Goal: Entertainment & Leisure: Consume media (video, audio)

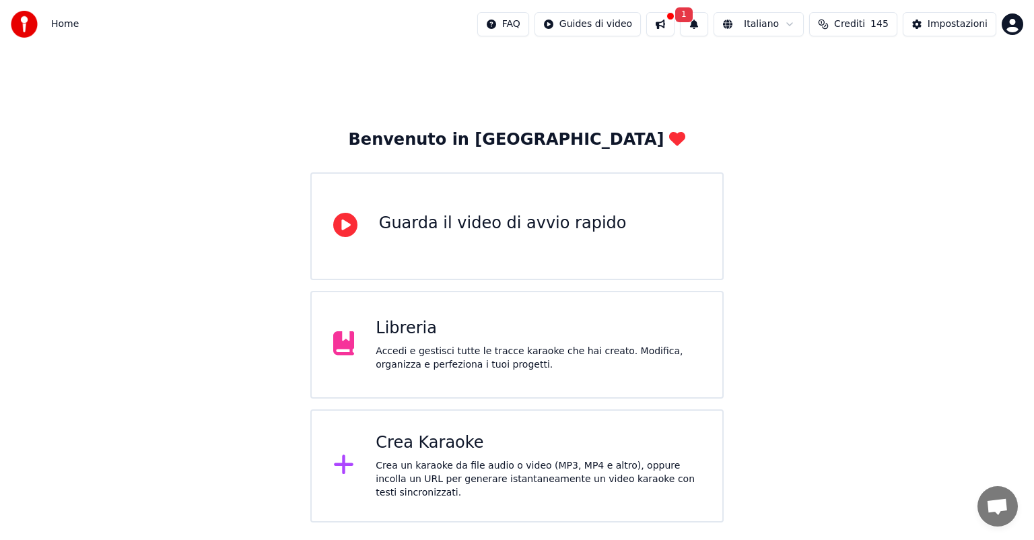
click at [431, 438] on div "Crea Karaoke" at bounding box center [538, 443] width 325 height 22
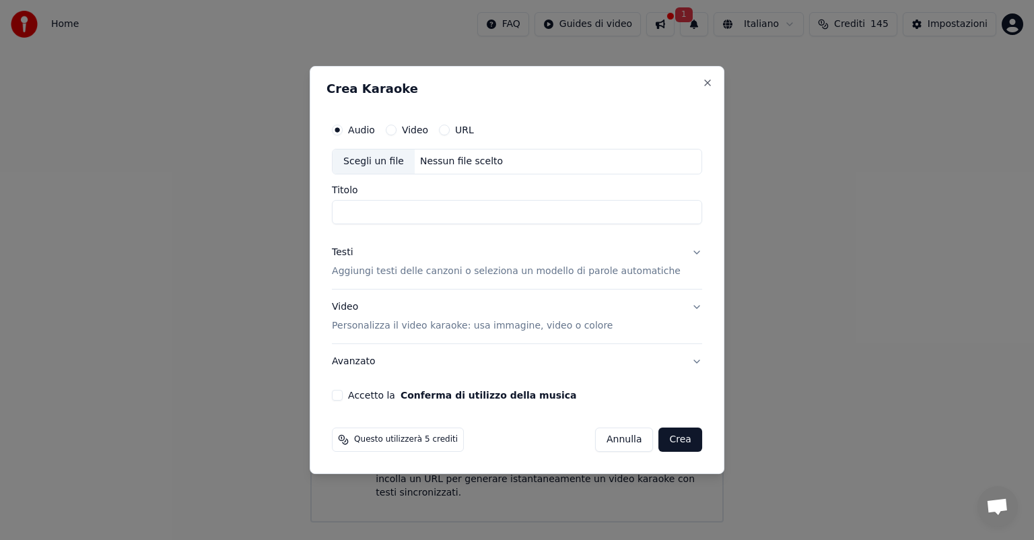
click at [380, 162] on div "Scegli un file" at bounding box center [374, 161] width 82 height 24
type input "**********"
click at [385, 211] on input "**********" at bounding box center [517, 212] width 370 height 24
click at [343, 392] on button "Accetto la Conferma di utilizzo della musica" at bounding box center [337, 395] width 11 height 11
click at [680, 309] on button "Video Personalizza il video karaoke: usa immagine, video o colore" at bounding box center [517, 316] width 370 height 54
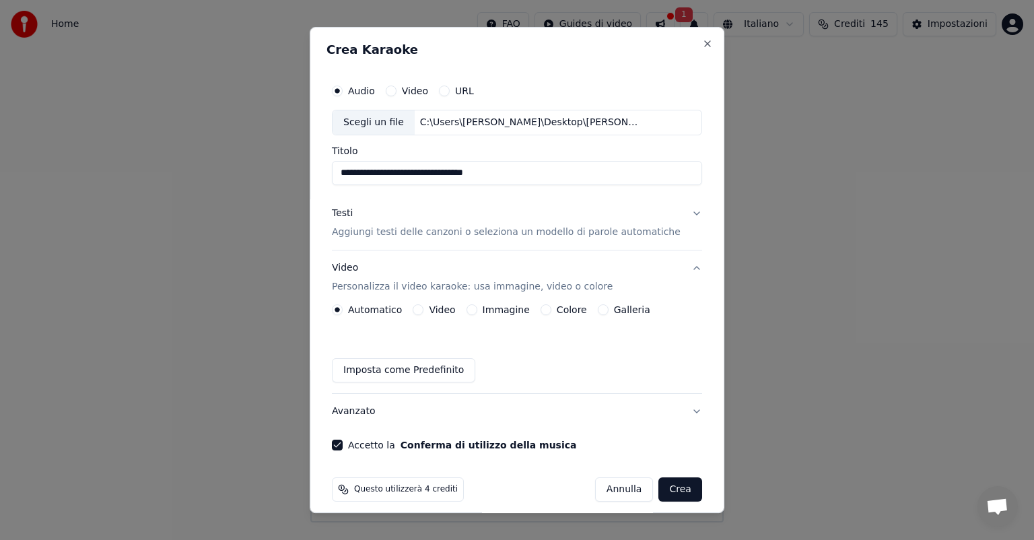
click at [477, 308] on button "Immagine" at bounding box center [472, 309] width 11 height 11
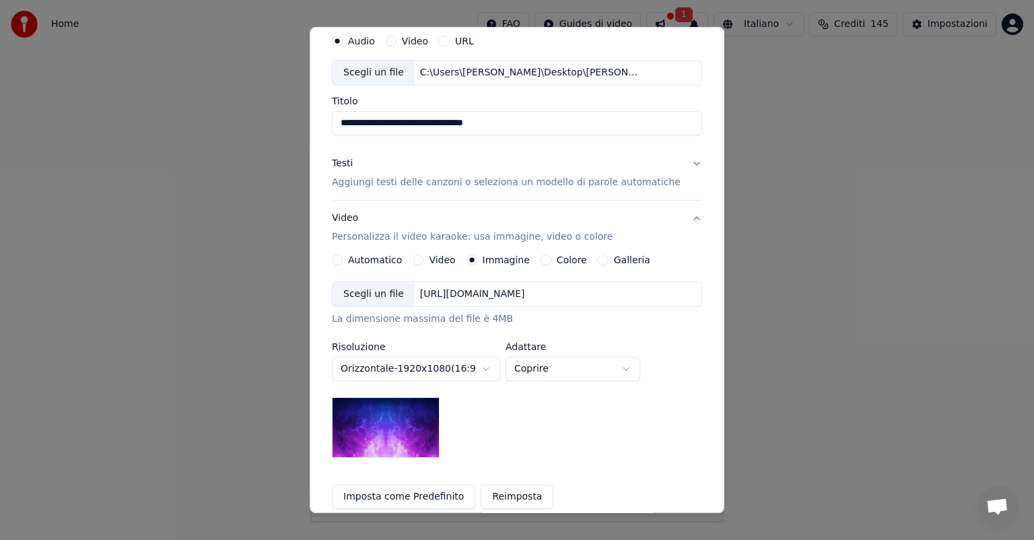
scroll to position [51, 0]
click at [384, 296] on div "Scegli un file" at bounding box center [374, 293] width 82 height 24
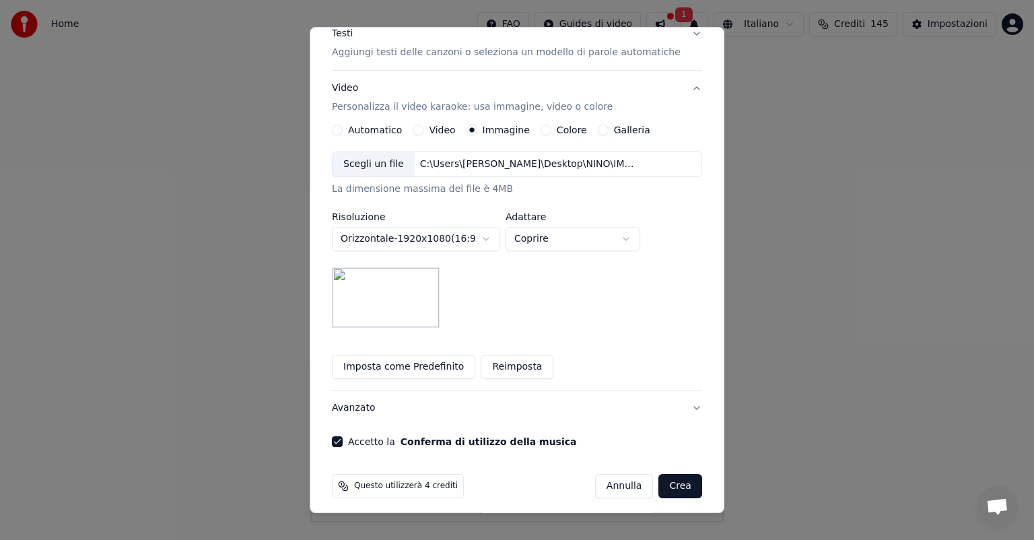
scroll to position [180, 0]
click at [662, 485] on button "Crea" at bounding box center [680, 485] width 43 height 24
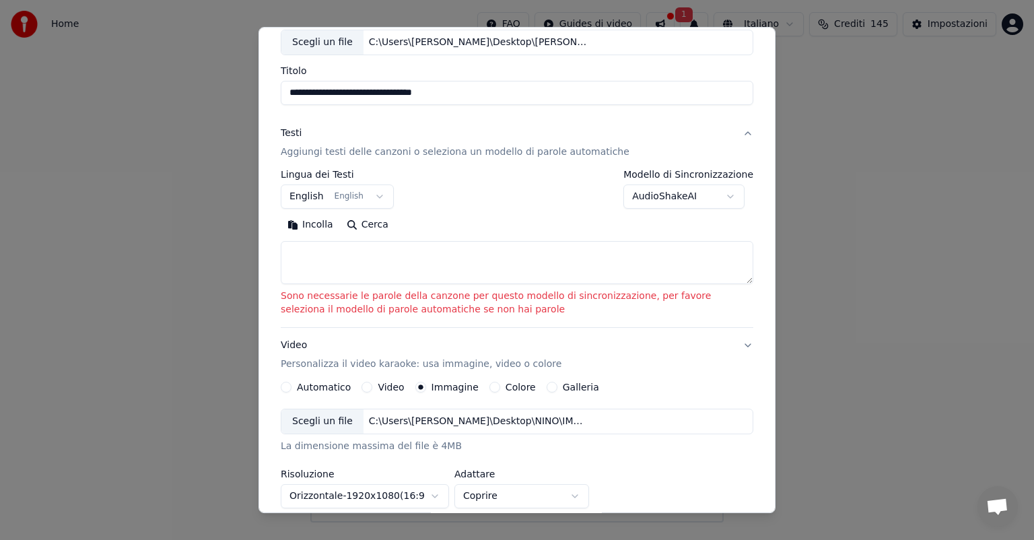
scroll to position [78, 0]
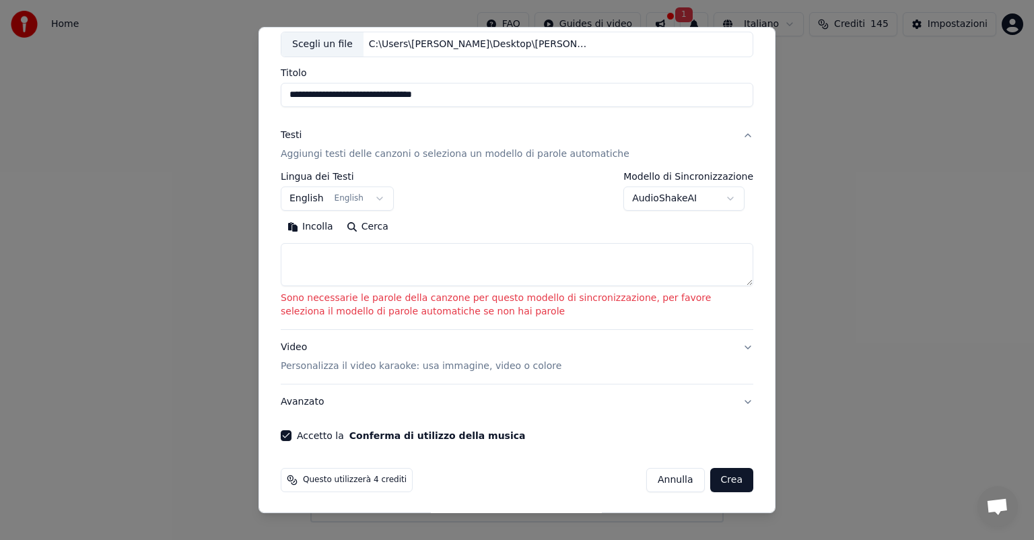
click at [313, 228] on button "Incolla" at bounding box center [310, 227] width 59 height 22
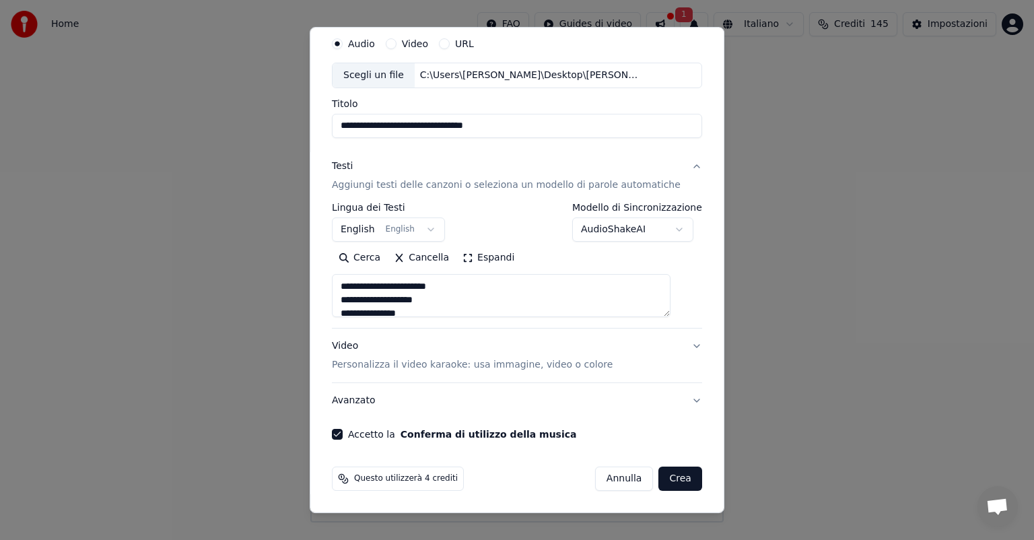
scroll to position [46, 0]
click at [662, 478] on button "Crea" at bounding box center [680, 480] width 43 height 24
type textarea "**********"
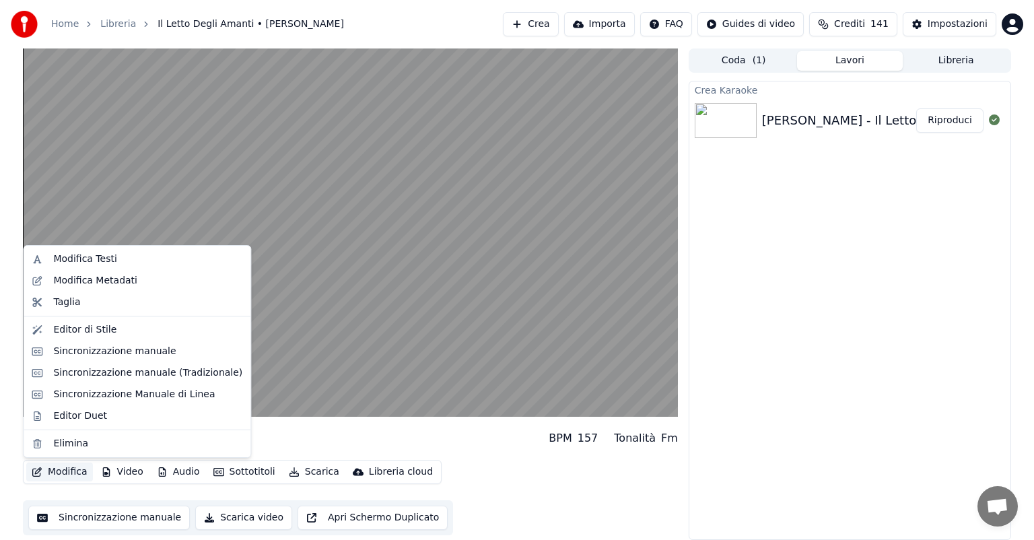
click at [73, 474] on button "Modifica" at bounding box center [59, 472] width 67 height 19
click at [87, 331] on div "Editor di Stile" at bounding box center [84, 329] width 63 height 13
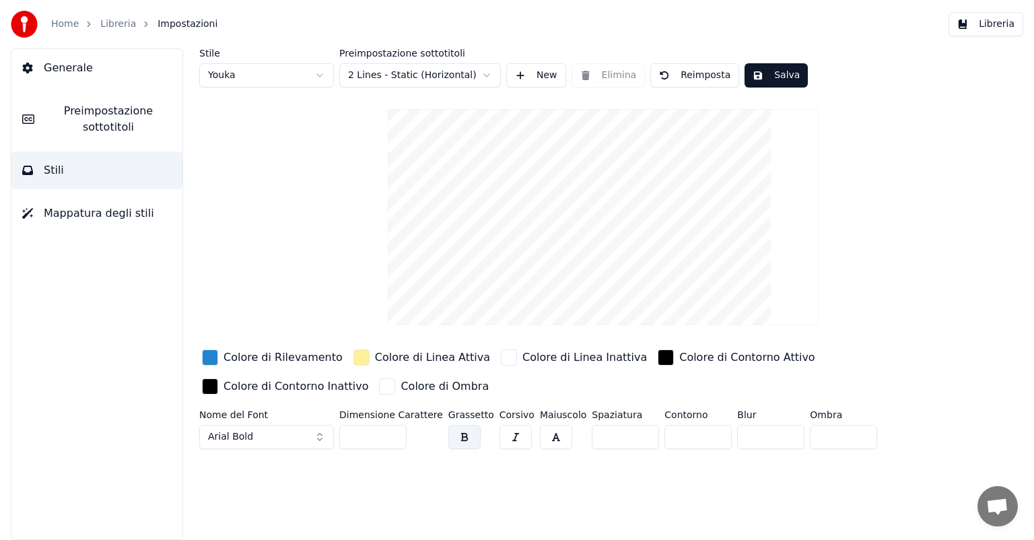
click at [205, 358] on div "button" at bounding box center [210, 357] width 16 height 16
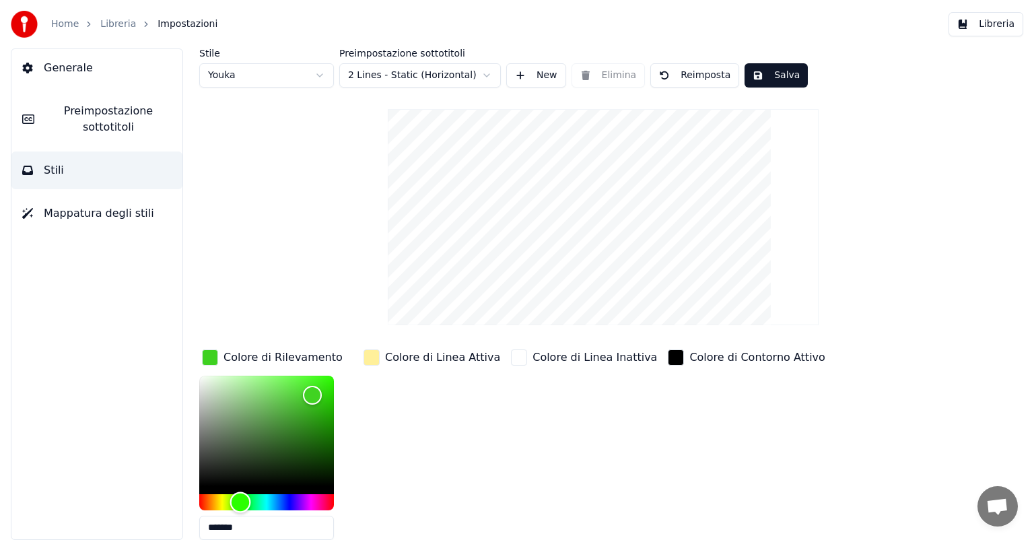
type input "*******"
drag, startPoint x: 271, startPoint y: 500, endPoint x: 240, endPoint y: 501, distance: 31.7
click at [240, 501] on div "Hue" at bounding box center [240, 501] width 21 height 21
click at [373, 361] on div "button" at bounding box center [372, 357] width 16 height 16
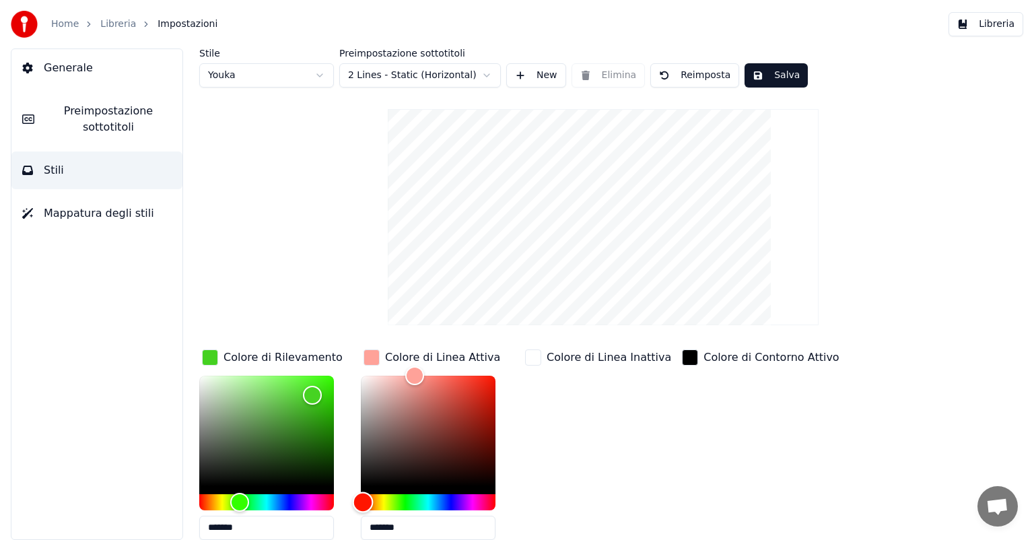
drag, startPoint x: 377, startPoint y: 496, endPoint x: 363, endPoint y: 469, distance: 31.0
click at [363, 469] on div at bounding box center [428, 443] width 135 height 135
drag, startPoint x: 407, startPoint y: 387, endPoint x: 388, endPoint y: 448, distance: 63.9
click at [388, 448] on div "Color" at bounding box center [428, 431] width 135 height 110
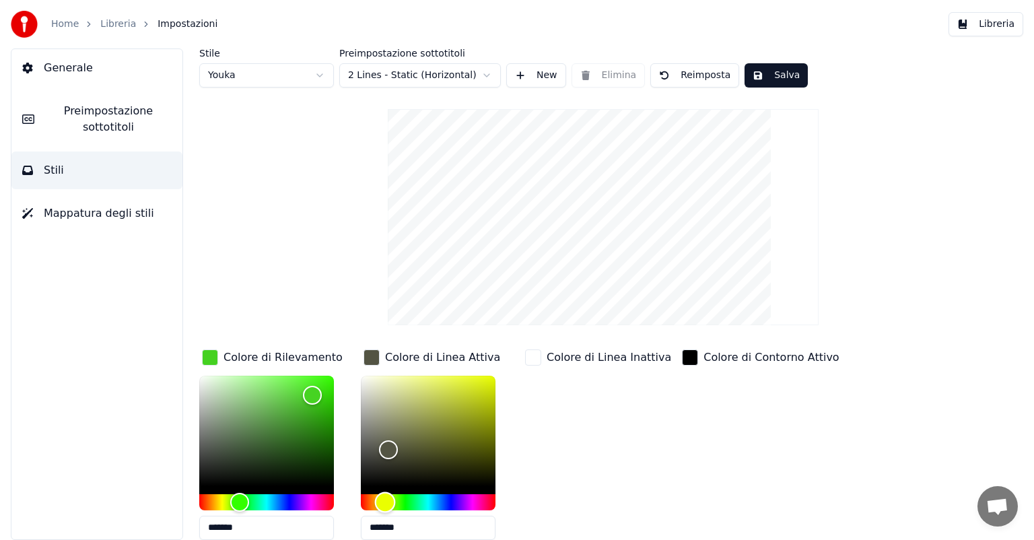
drag, startPoint x: 369, startPoint y: 498, endPoint x: 385, endPoint y: 498, distance: 16.2
click at [385, 498] on div "Hue" at bounding box center [385, 501] width 21 height 21
drag, startPoint x: 388, startPoint y: 455, endPoint x: 473, endPoint y: 494, distance: 93.4
click at [473, 494] on div "Color" at bounding box center [473, 485] width 21 height 21
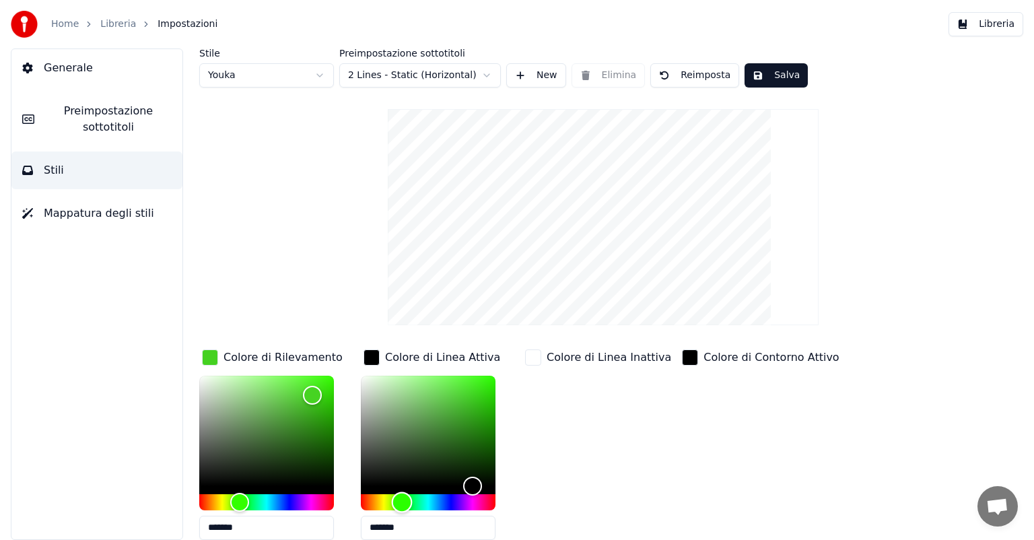
drag, startPoint x: 386, startPoint y: 502, endPoint x: 402, endPoint y: 502, distance: 15.5
click at [402, 502] on div "Hue" at bounding box center [402, 501] width 21 height 21
type input "*******"
drag, startPoint x: 482, startPoint y: 481, endPoint x: 368, endPoint y: 487, distance: 114.6
click at [368, 486] on div "Color" at bounding box center [428, 431] width 135 height 110
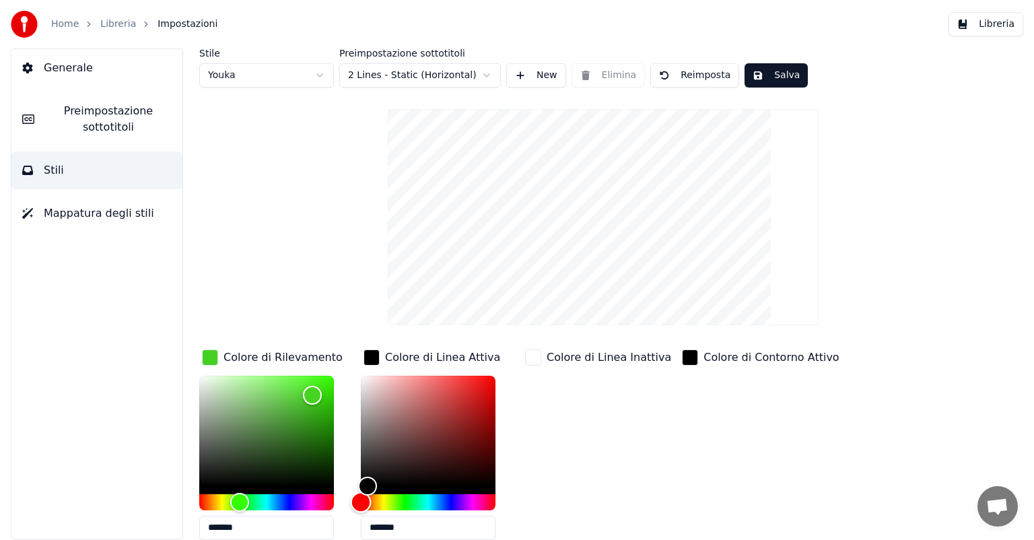
drag, startPoint x: 396, startPoint y: 502, endPoint x: 356, endPoint y: 500, distance: 39.8
click at [356, 500] on div "Hue" at bounding box center [361, 501] width 21 height 21
click at [534, 364] on div "button" at bounding box center [533, 357] width 16 height 16
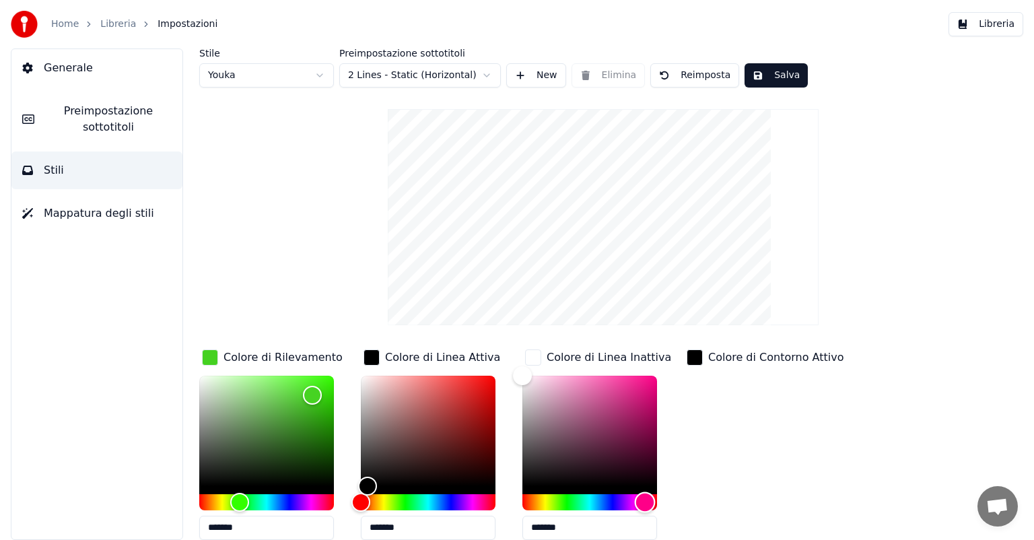
drag, startPoint x: 522, startPoint y: 496, endPoint x: 645, endPoint y: 468, distance: 125.7
click at [645, 468] on div at bounding box center [589, 443] width 135 height 135
click at [699, 361] on div "button" at bounding box center [695, 357] width 16 height 16
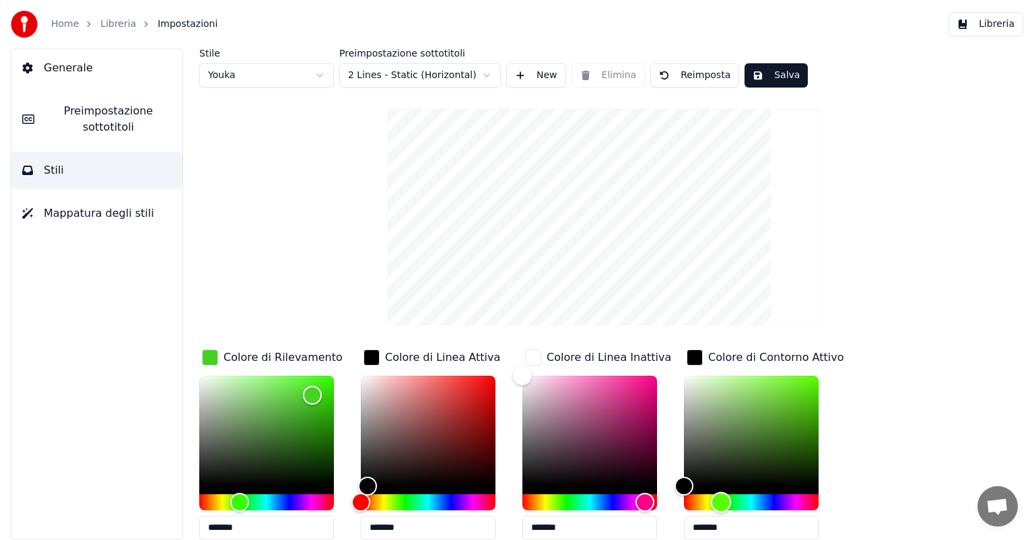
drag, startPoint x: 693, startPoint y: 498, endPoint x: 722, endPoint y: 432, distance: 71.8
click at [722, 432] on div at bounding box center [751, 443] width 135 height 135
drag, startPoint x: 692, startPoint y: 479, endPoint x: 774, endPoint y: 409, distance: 107.4
click at [774, 409] on div "Color" at bounding box center [773, 410] width 21 height 21
drag, startPoint x: 773, startPoint y: 411, endPoint x: 729, endPoint y: 431, distance: 48.2
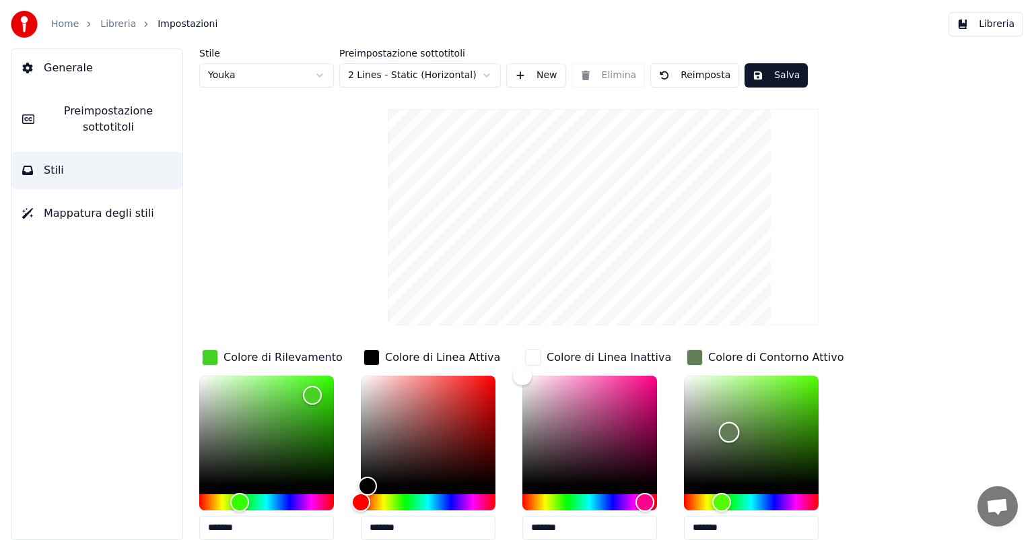
click at [729, 431] on div "Color" at bounding box center [729, 431] width 21 height 21
drag, startPoint x: 726, startPoint y: 432, endPoint x: 750, endPoint y: 495, distance: 67.8
click at [786, 501] on div at bounding box center [751, 443] width 135 height 135
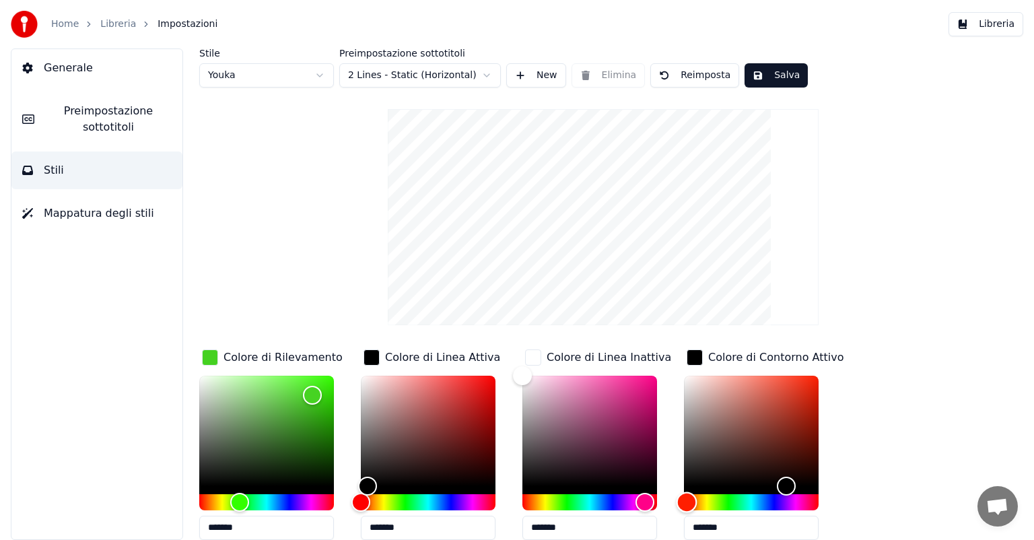
drag, startPoint x: 722, startPoint y: 498, endPoint x: 688, endPoint y: 498, distance: 34.3
click at [687, 499] on div "Hue" at bounding box center [687, 501] width 21 height 21
type input "*******"
drag, startPoint x: 785, startPoint y: 484, endPoint x: 765, endPoint y: 404, distance: 82.6
click at [765, 404] on div "Color" at bounding box center [765, 405] width 21 height 21
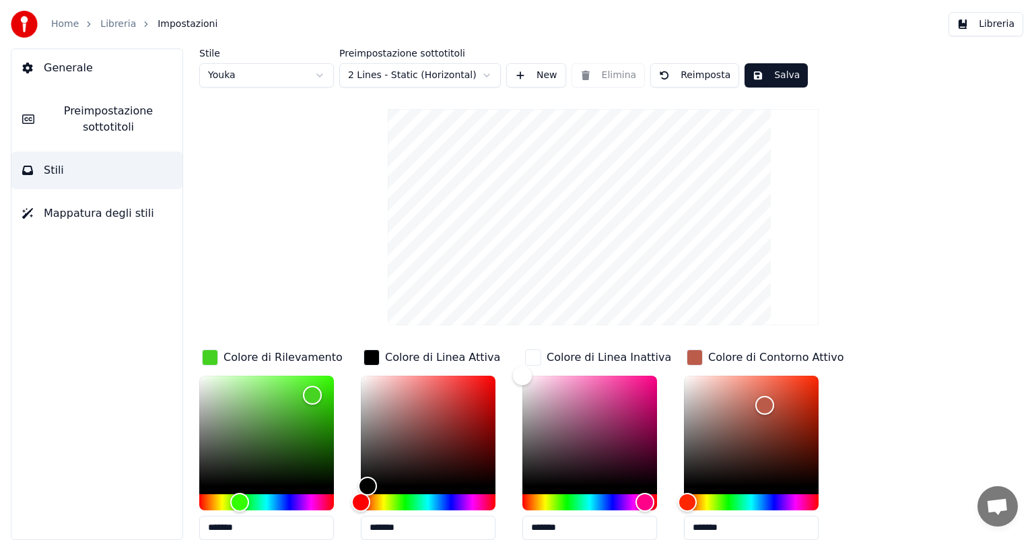
click at [767, 82] on button "Salva" at bounding box center [776, 75] width 63 height 24
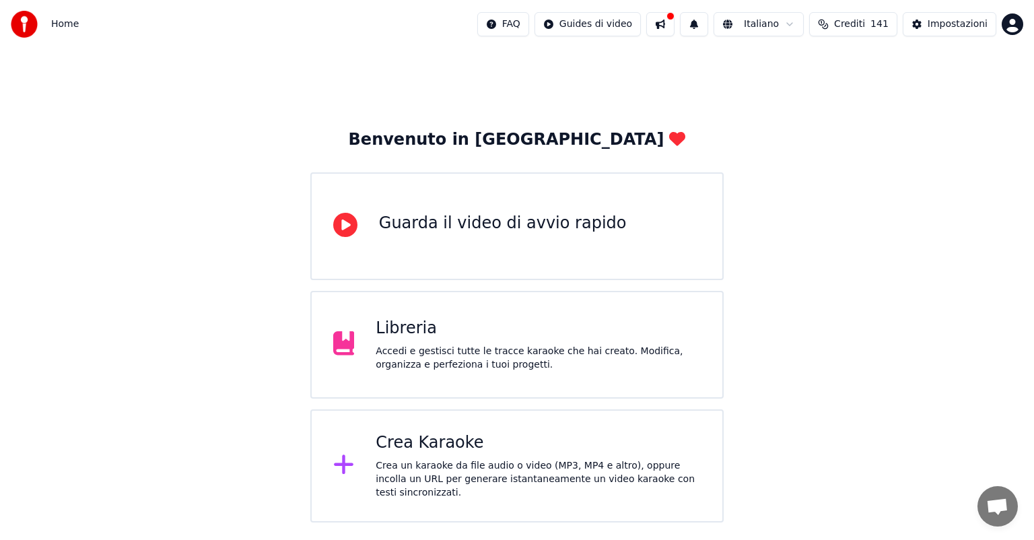
click at [439, 462] on div "Crea Karaoke Crea un karaoke da file audio o video (MP3, MP4 e altro), oppure i…" at bounding box center [538, 465] width 325 height 67
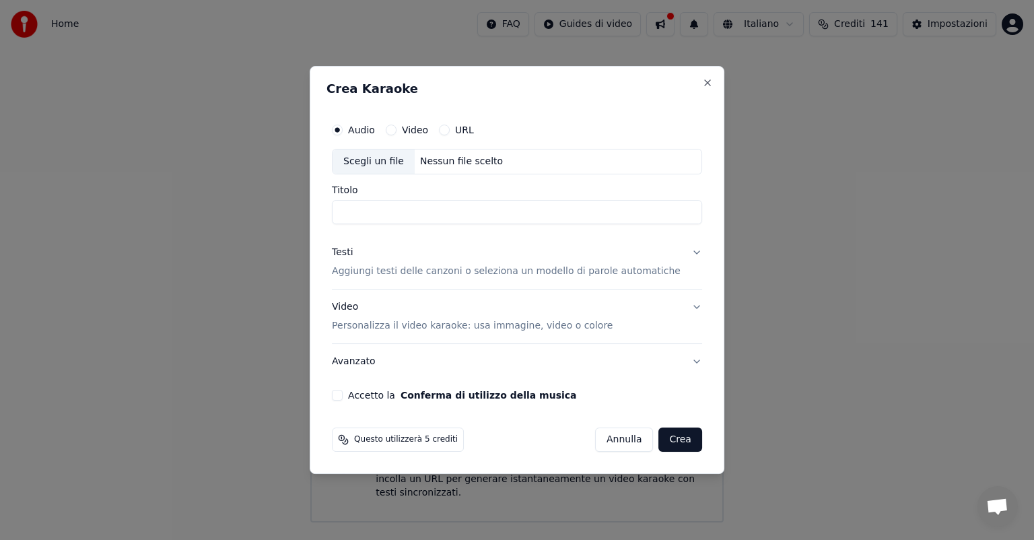
click at [392, 168] on div "Scegli un file" at bounding box center [374, 161] width 82 height 24
type input "**********"
click at [343, 396] on button "Accetto la Conferma di utilizzo della musica" at bounding box center [337, 395] width 11 height 11
click at [361, 309] on div "Video Personalizza il video karaoke: usa immagine, video o colore" at bounding box center [472, 316] width 281 height 32
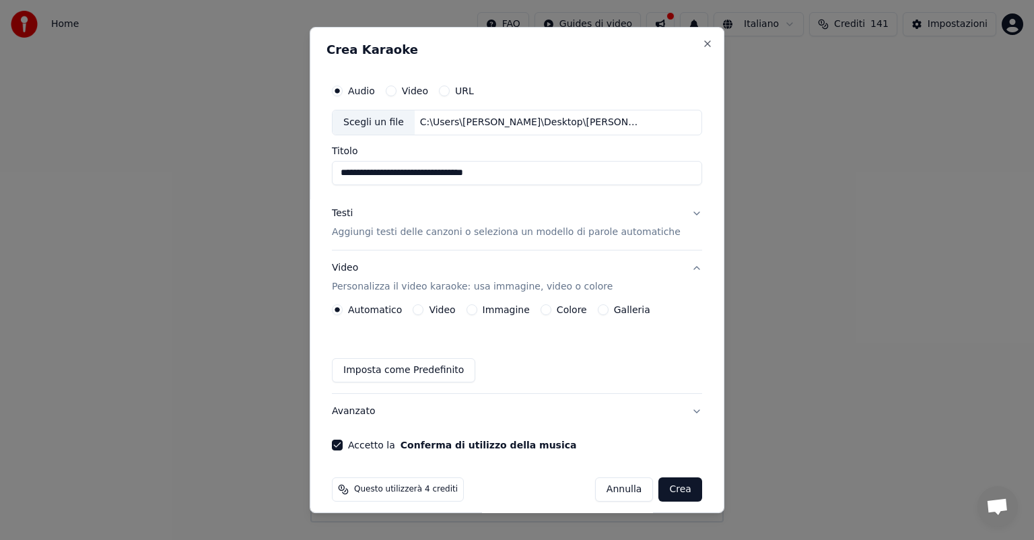
click at [477, 310] on button "Immagine" at bounding box center [472, 309] width 11 height 11
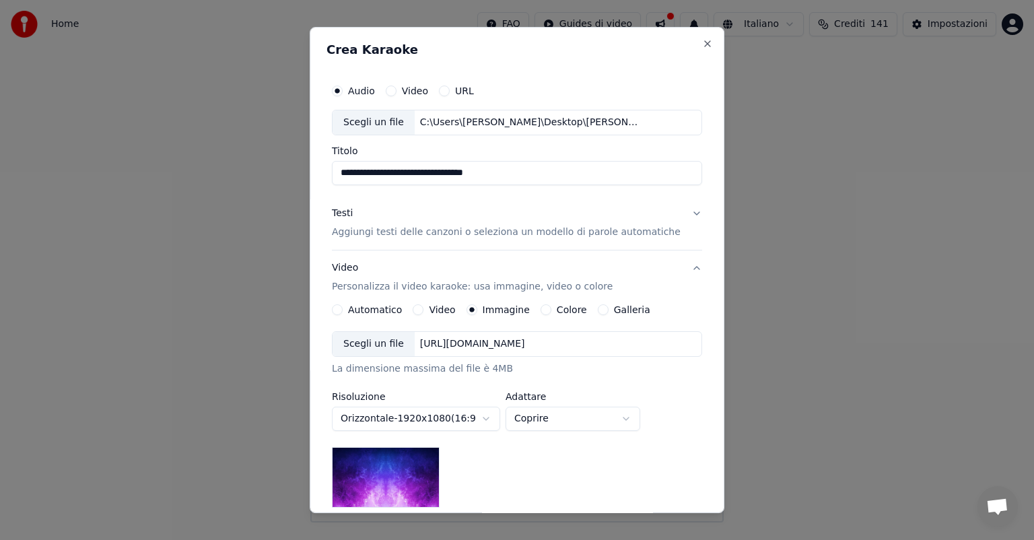
click at [384, 345] on div "Scegli un file" at bounding box center [374, 344] width 82 height 24
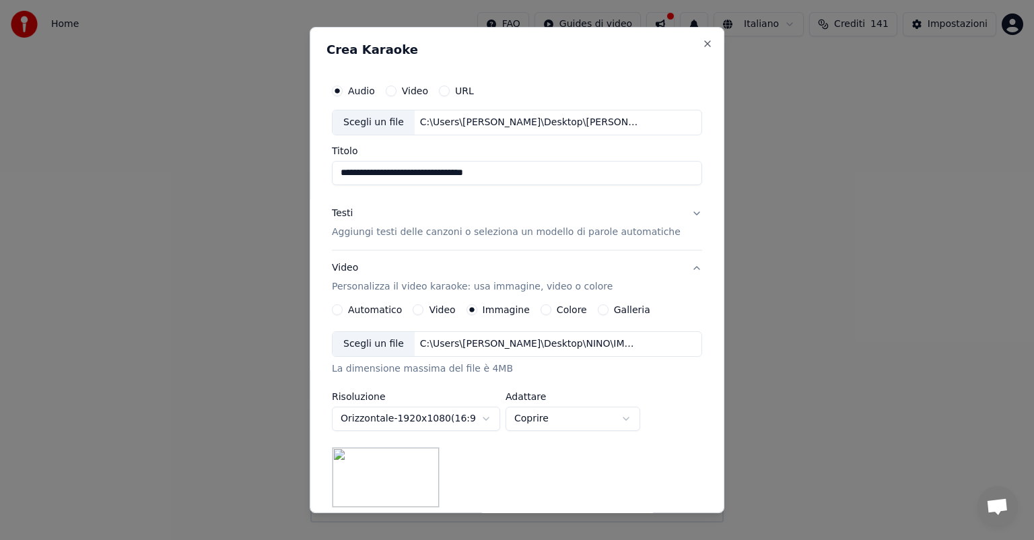
click at [351, 217] on div "Testi" at bounding box center [342, 213] width 21 height 13
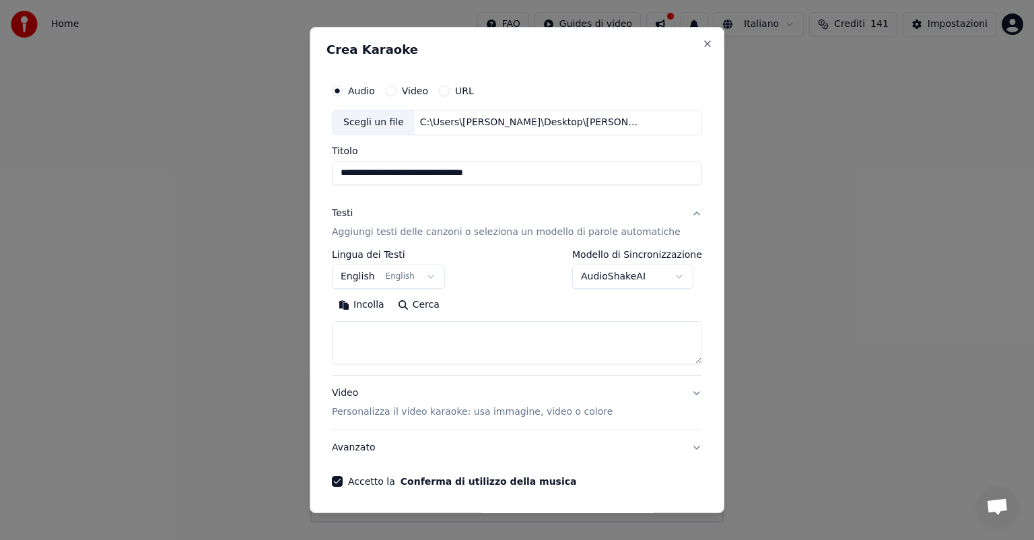
click at [384, 335] on textarea at bounding box center [517, 342] width 370 height 43
click at [374, 305] on button "Incolla" at bounding box center [361, 305] width 59 height 22
type textarea "**********"
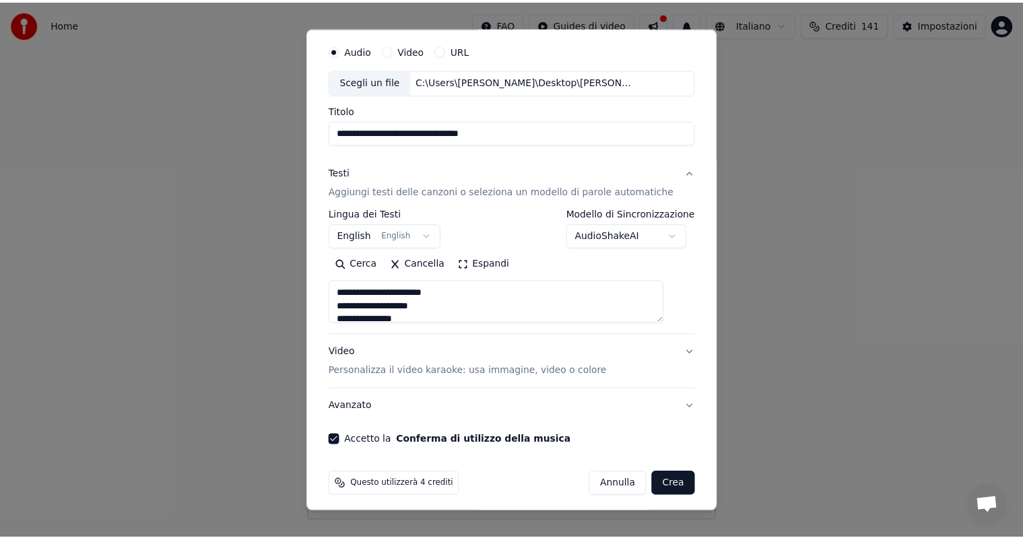
scroll to position [46, 0]
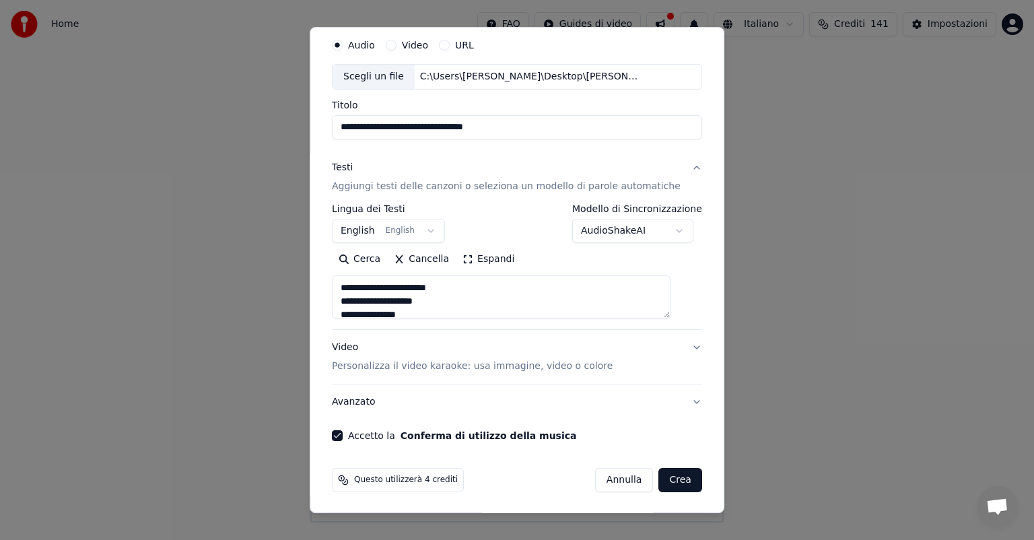
click at [662, 483] on button "Crea" at bounding box center [680, 480] width 43 height 24
select select
type textarea "**********"
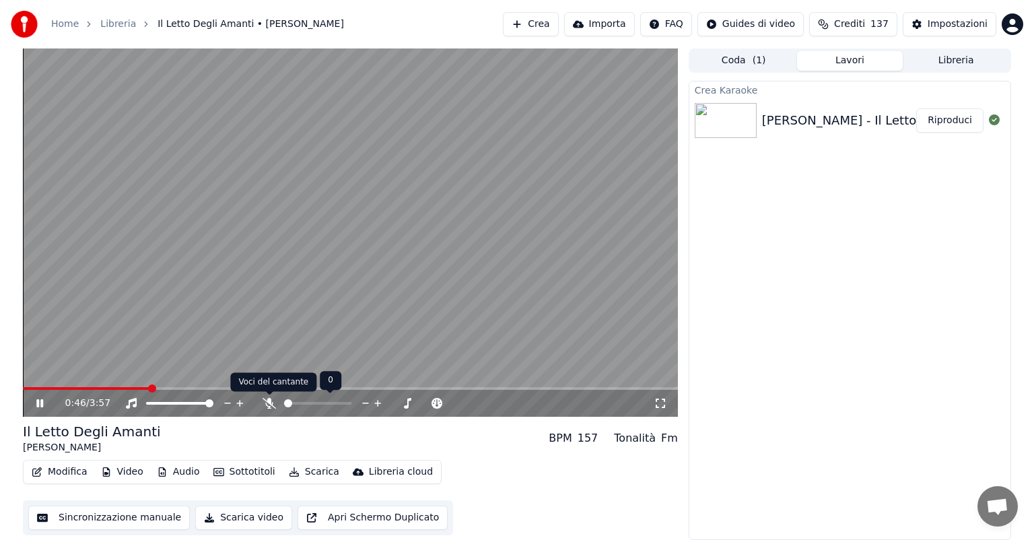
click at [265, 404] on icon at bounding box center [269, 403] width 13 height 11
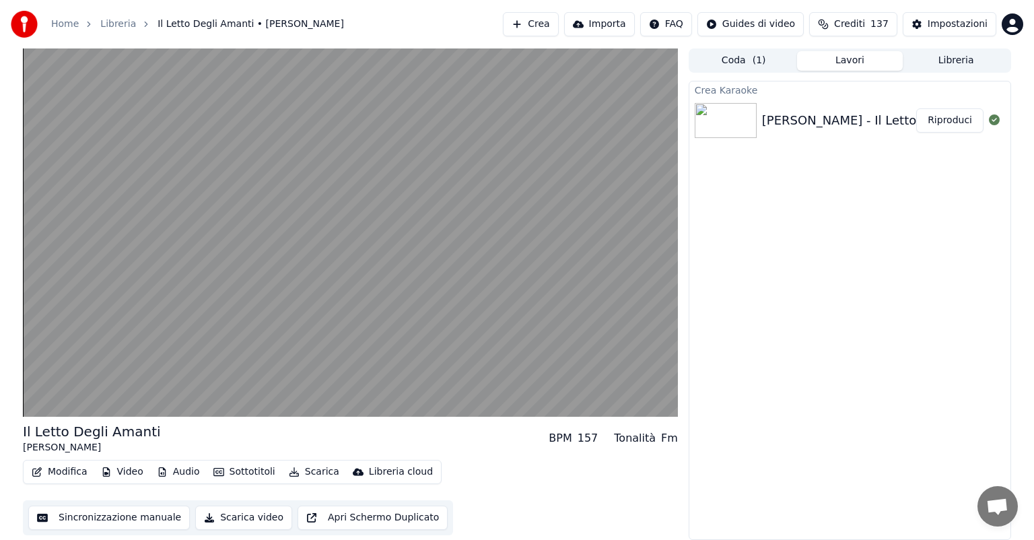
click at [238, 522] on button "Scarica video" at bounding box center [243, 518] width 97 height 24
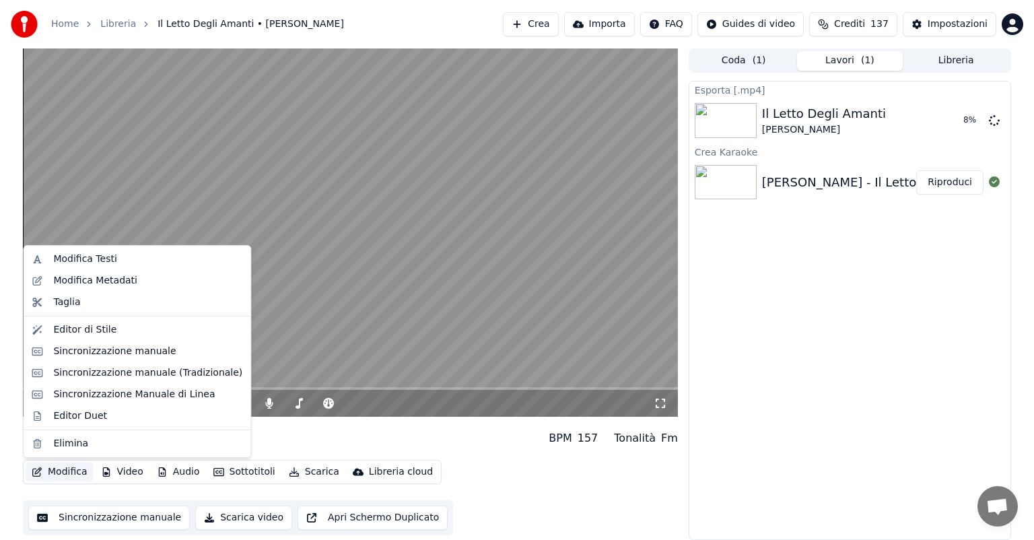
click at [60, 476] on button "Modifica" at bounding box center [59, 472] width 67 height 19
click at [63, 331] on div "Editor di Stile" at bounding box center [84, 329] width 63 height 13
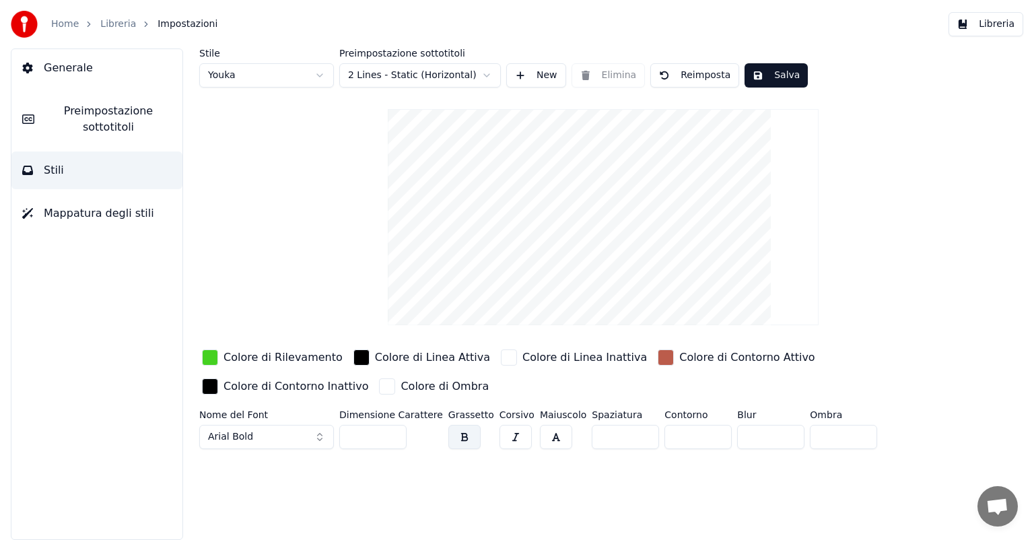
click at [675, 70] on button "Reimposta" at bounding box center [694, 75] width 89 height 24
click at [211, 358] on div "button" at bounding box center [210, 357] width 16 height 16
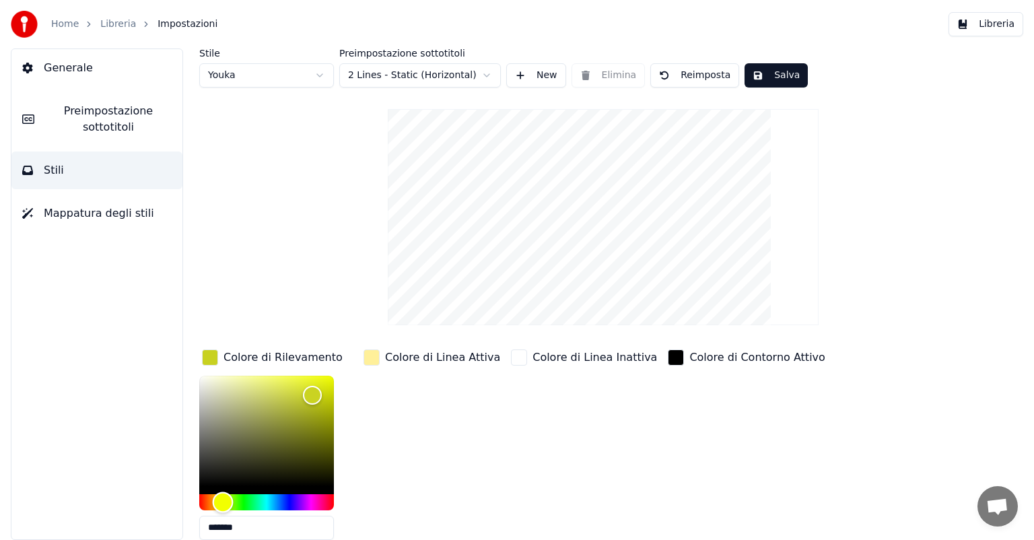
drag, startPoint x: 275, startPoint y: 498, endPoint x: 223, endPoint y: 500, distance: 52.6
click at [223, 500] on div "Hue" at bounding box center [223, 501] width 21 height 21
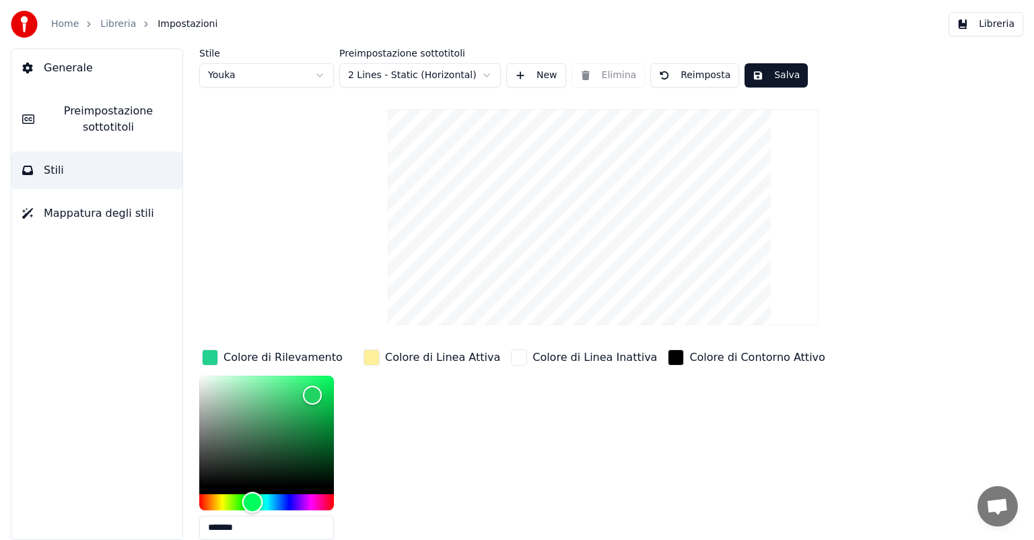
type input "*******"
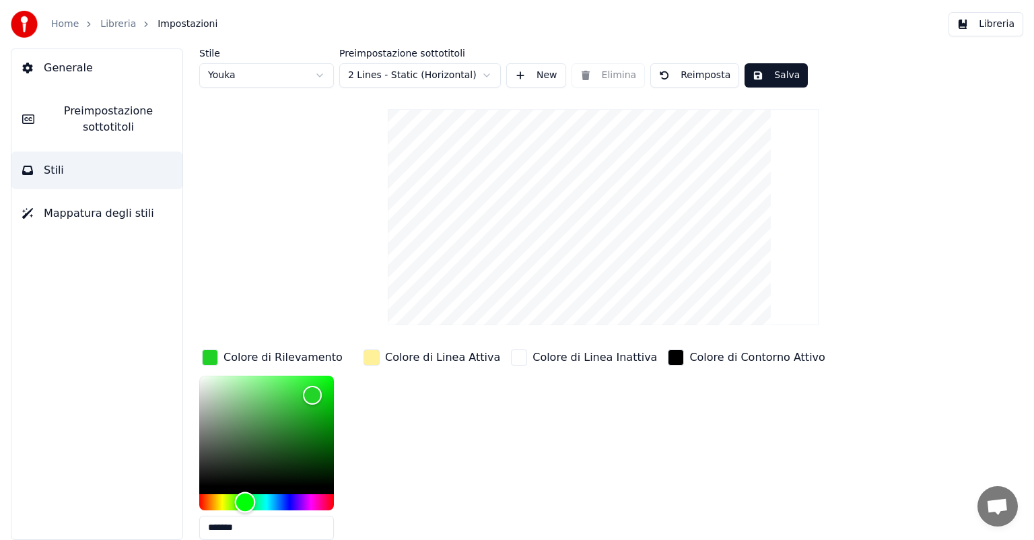
drag, startPoint x: 225, startPoint y: 502, endPoint x: 245, endPoint y: 501, distance: 20.2
click at [245, 501] on div "Hue" at bounding box center [245, 501] width 21 height 21
click at [368, 363] on div "button" at bounding box center [372, 357] width 16 height 16
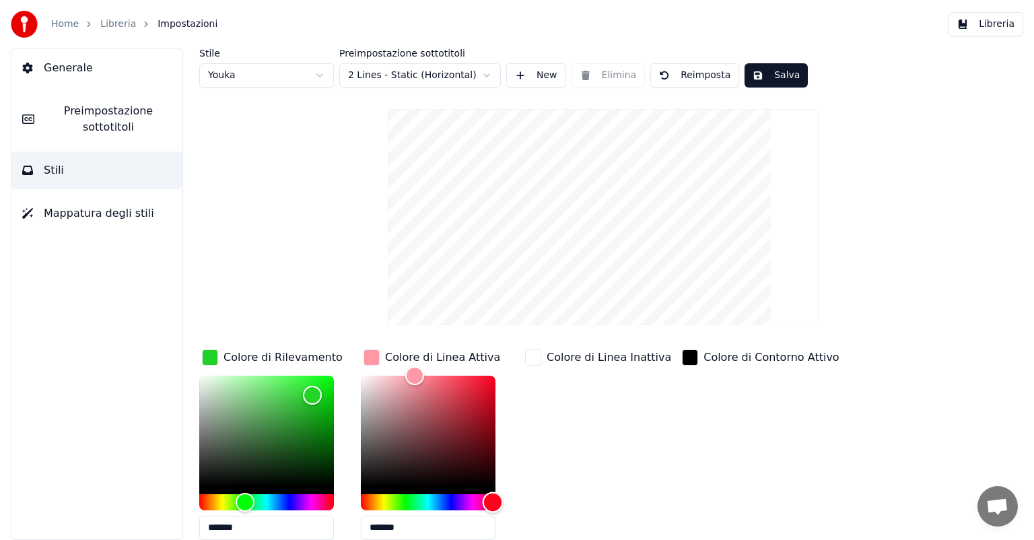
drag, startPoint x: 388, startPoint y: 504, endPoint x: 493, endPoint y: 502, distance: 105.1
click at [493, 502] on div "Hue" at bounding box center [493, 501] width 21 height 21
type input "*******"
drag, startPoint x: 418, startPoint y: 377, endPoint x: 482, endPoint y: 394, distance: 66.1
click at [482, 394] on div "Color" at bounding box center [482, 394] width 21 height 21
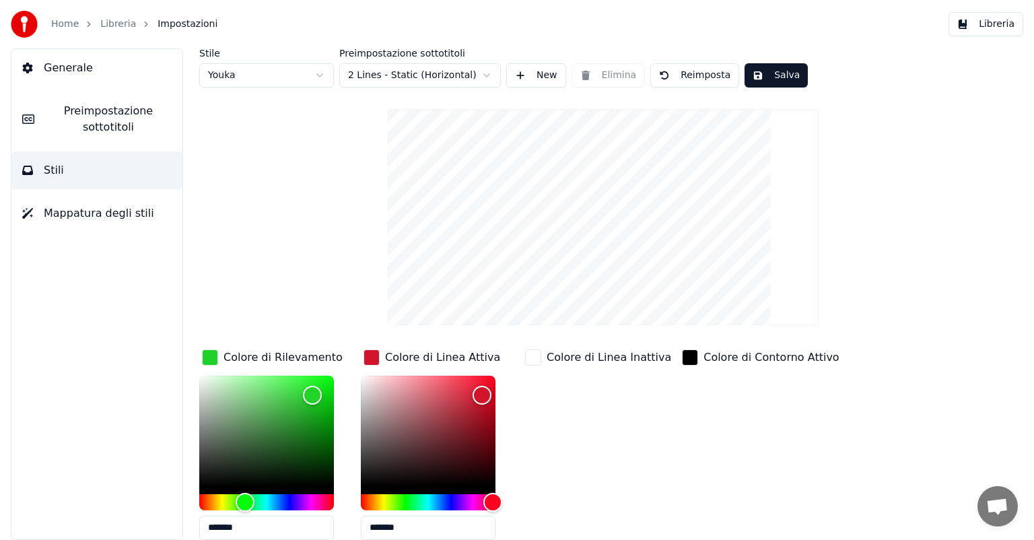
click at [759, 72] on button "Salva" at bounding box center [776, 75] width 63 height 24
click at [986, 27] on button "Libreria" at bounding box center [986, 24] width 75 height 24
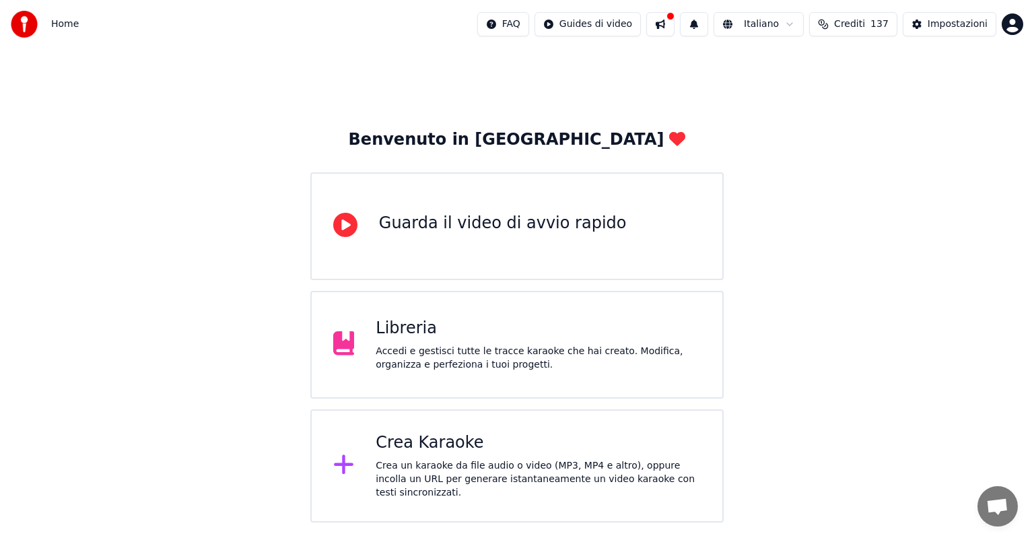
click at [430, 450] on div "Crea Karaoke" at bounding box center [538, 443] width 325 height 22
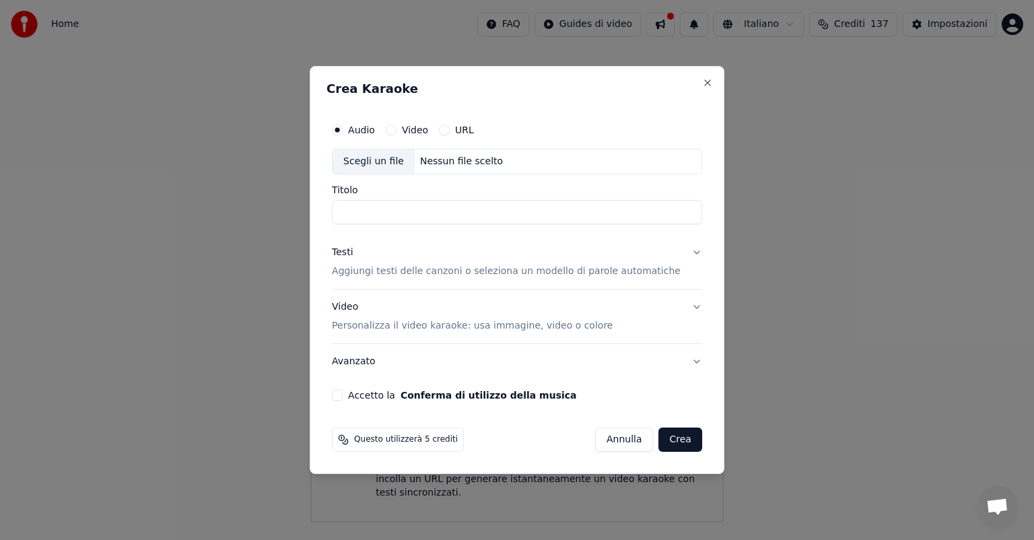
click at [378, 167] on div "Scegli un file" at bounding box center [374, 161] width 82 height 24
type input "**********"
click at [361, 312] on div "Video Personalizza il video karaoke: usa immagine, video o colore" at bounding box center [472, 316] width 281 height 32
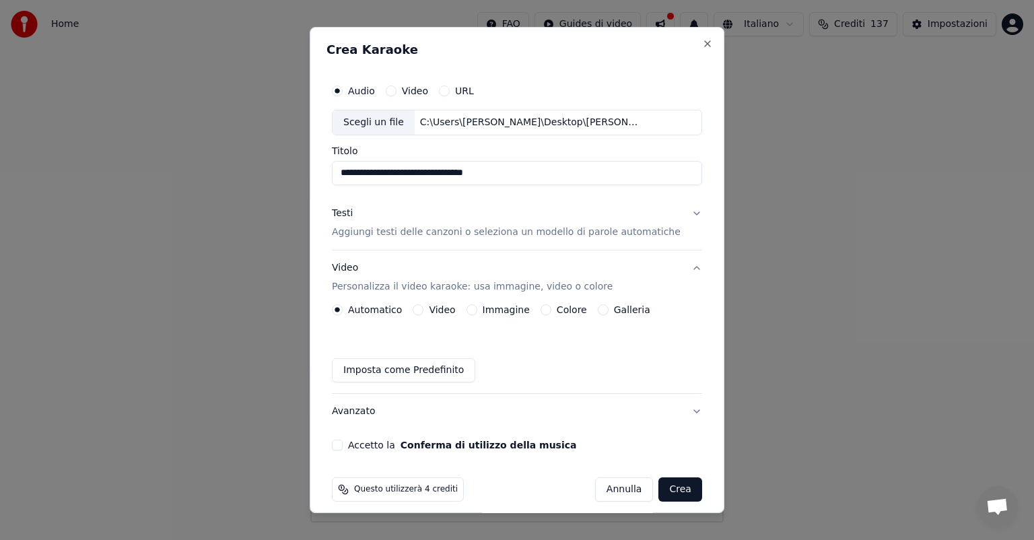
click at [474, 313] on button "Immagine" at bounding box center [472, 309] width 11 height 11
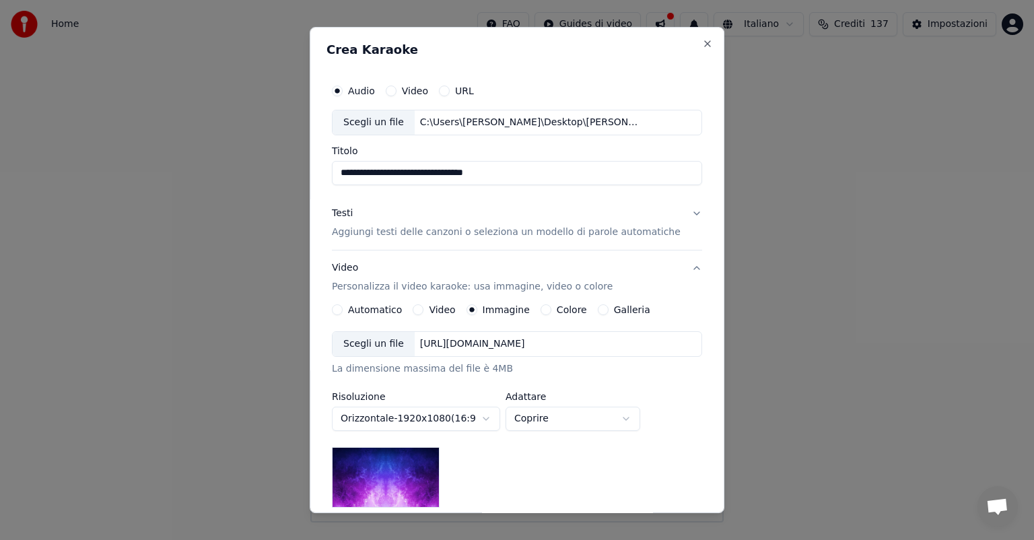
click at [376, 349] on div "Scegli un file" at bounding box center [374, 344] width 82 height 24
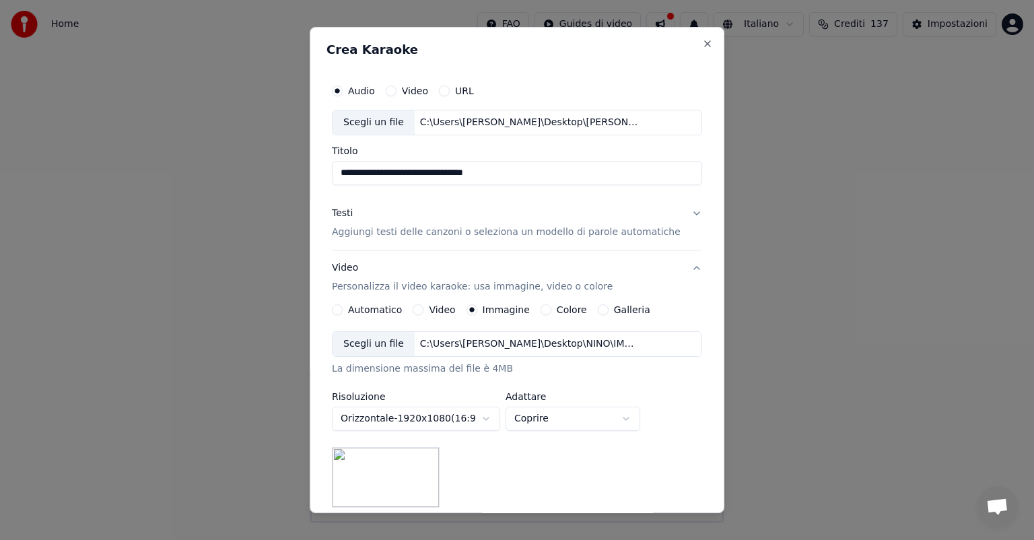
click at [362, 231] on p "Aggiungi testi delle canzoni o seleziona un modello di parole automatiche" at bounding box center [506, 232] width 349 height 13
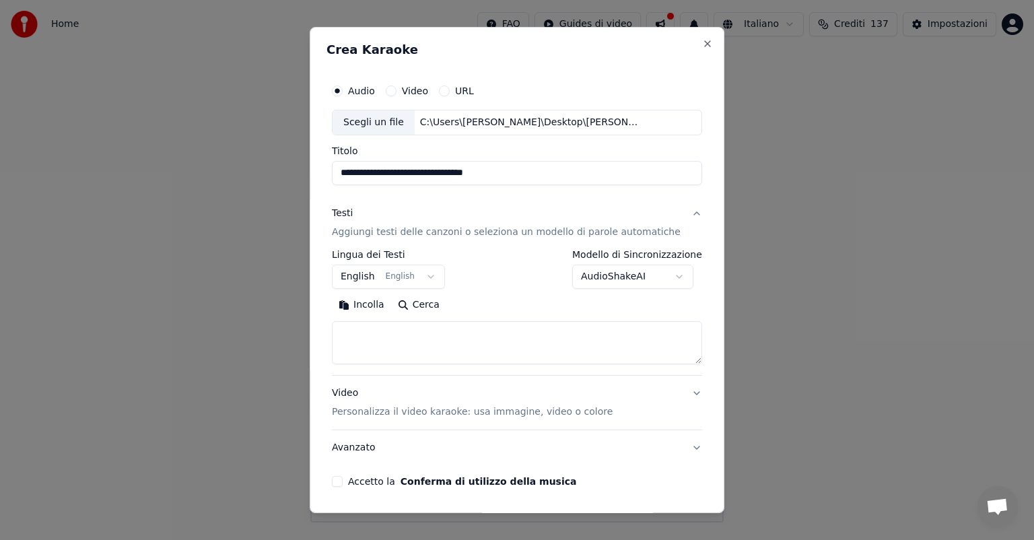
click at [380, 303] on button "Incolla" at bounding box center [361, 305] width 59 height 22
type textarea "**********"
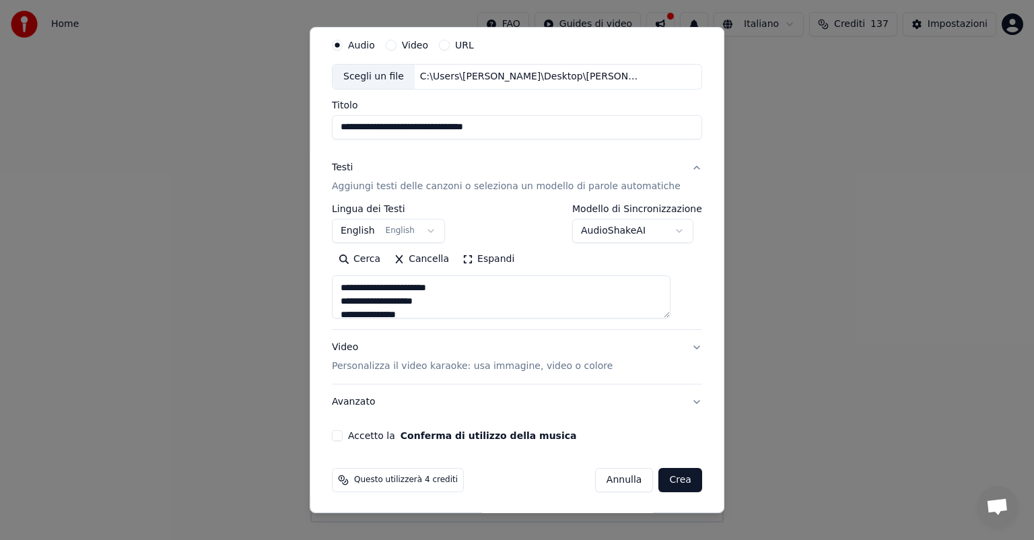
click at [668, 483] on button "Crea" at bounding box center [680, 480] width 43 height 24
select select
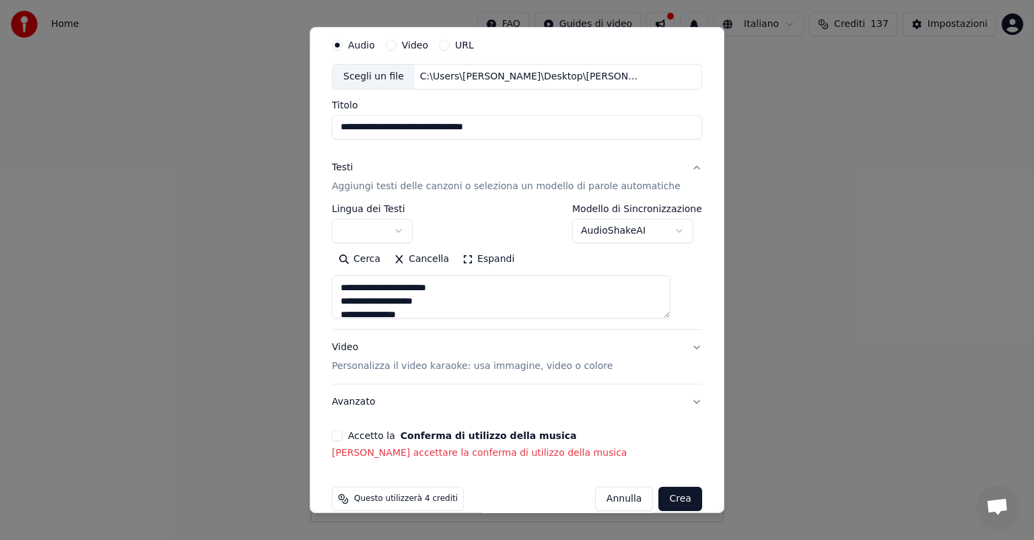
click at [343, 436] on button "Accetto la Conferma di utilizzo della musica" at bounding box center [337, 435] width 11 height 11
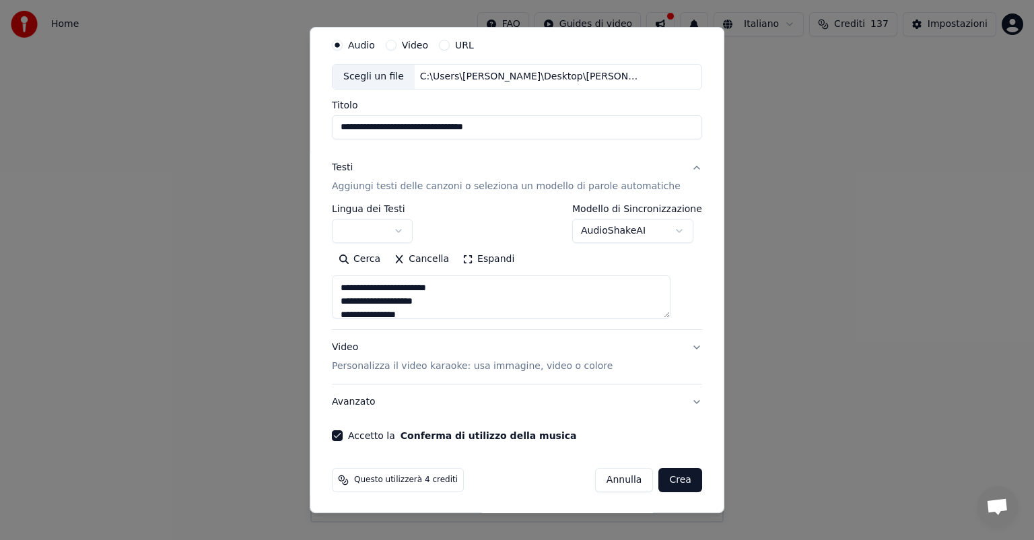
click at [659, 484] on button "Crea" at bounding box center [680, 480] width 43 height 24
type textarea "**********"
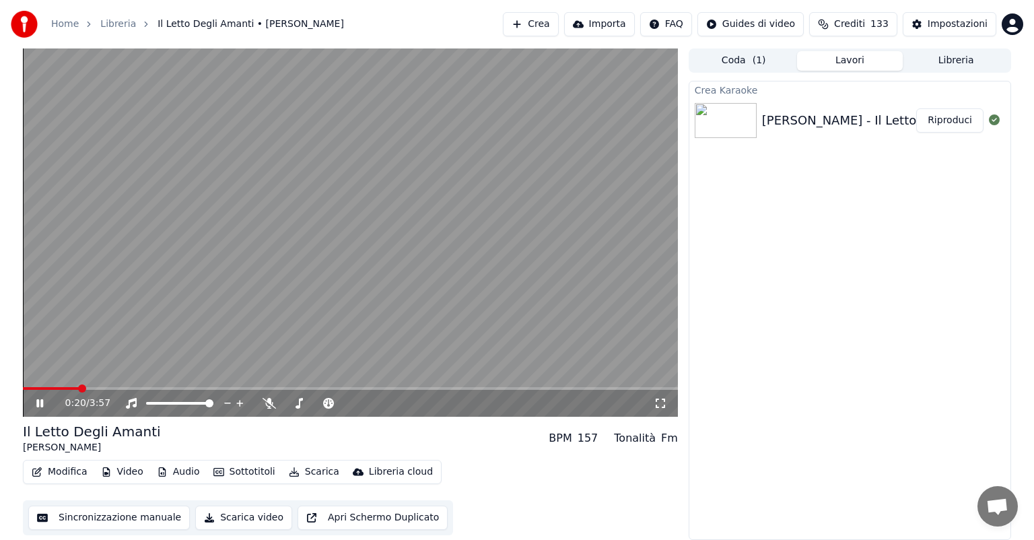
click at [936, 124] on button "Riproduci" at bounding box center [949, 120] width 67 height 24
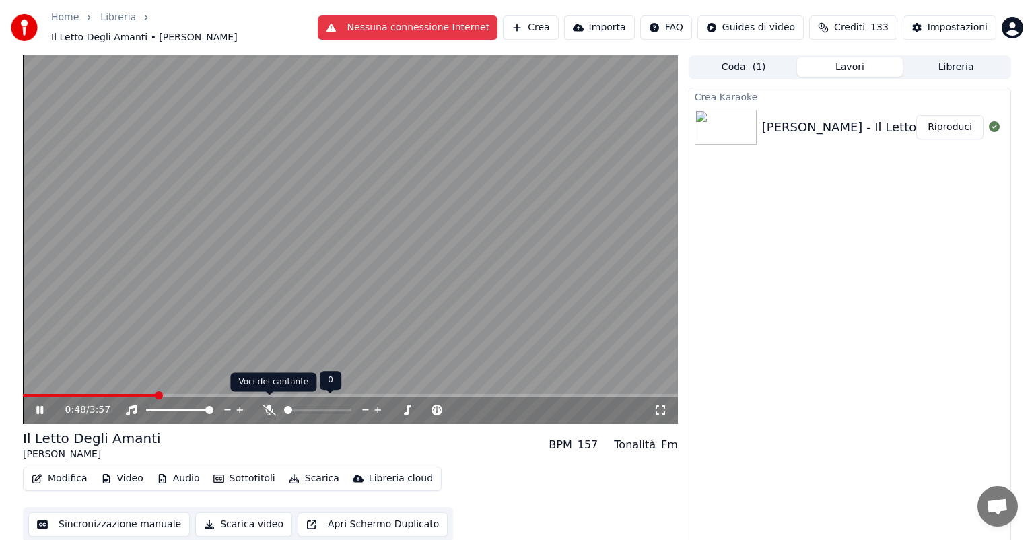
click at [263, 405] on icon at bounding box center [269, 410] width 13 height 11
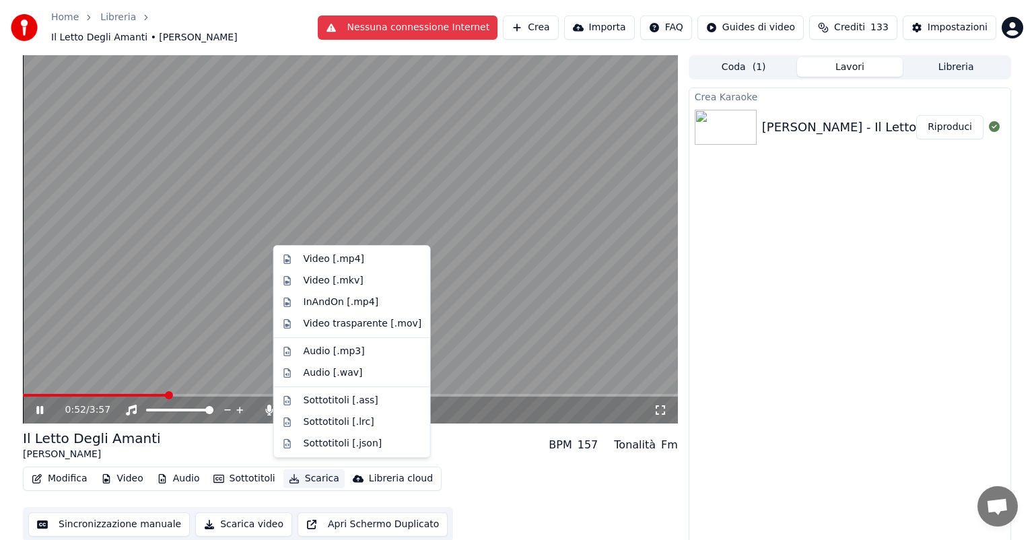
click at [306, 475] on button "Scarica" at bounding box center [313, 478] width 61 height 19
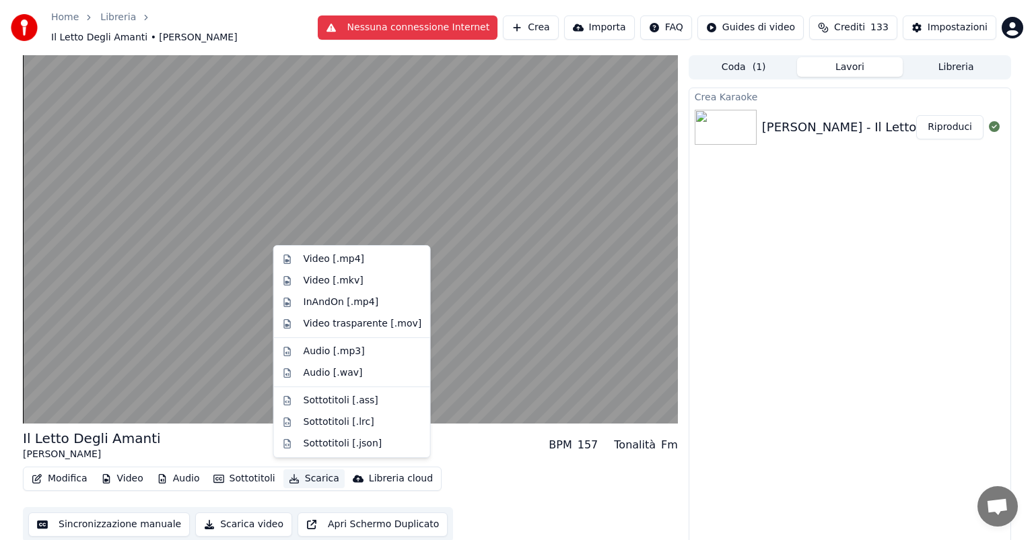
click at [306, 475] on button "Scarica" at bounding box center [313, 478] width 61 height 19
click at [320, 257] on div "Video [.mp4]" at bounding box center [334, 258] width 61 height 13
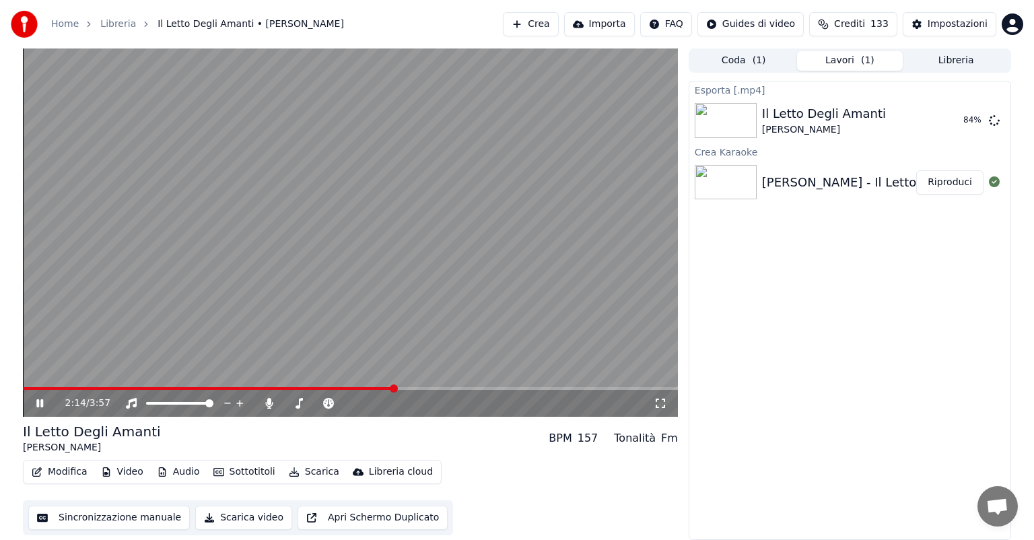
click at [54, 469] on button "Modifica" at bounding box center [59, 472] width 67 height 19
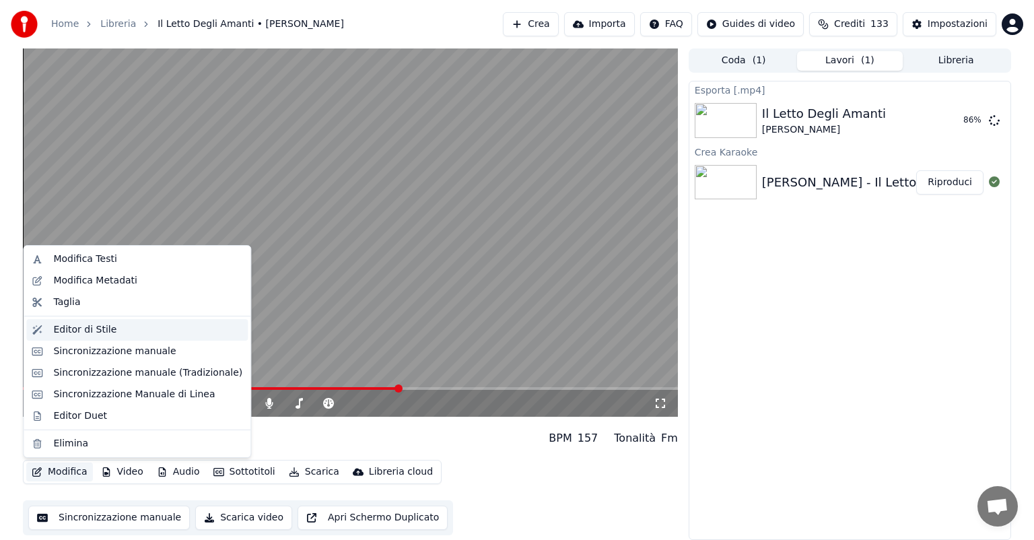
click at [73, 333] on div "Editor di Stile" at bounding box center [84, 329] width 63 height 13
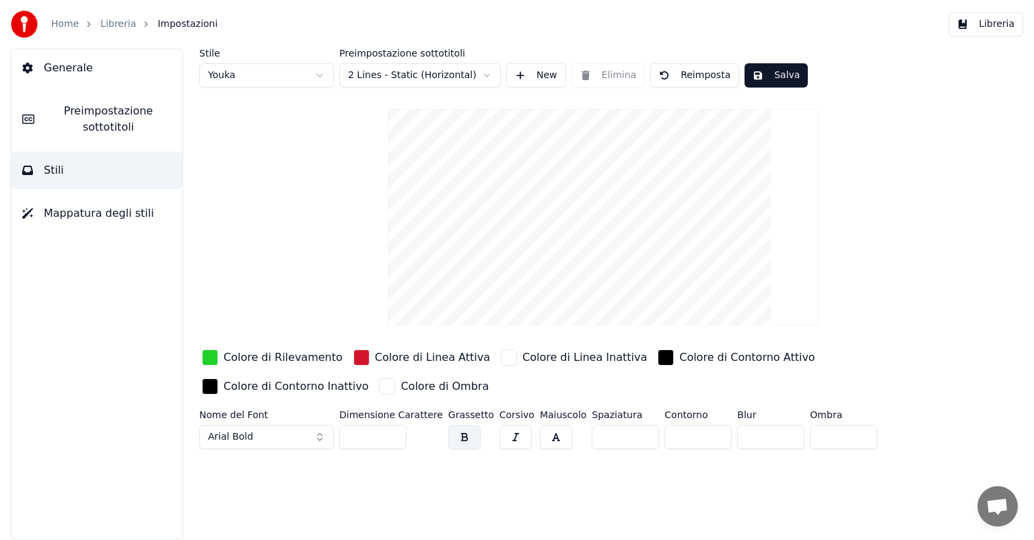
click at [353, 355] on div "button" at bounding box center [361, 357] width 16 height 16
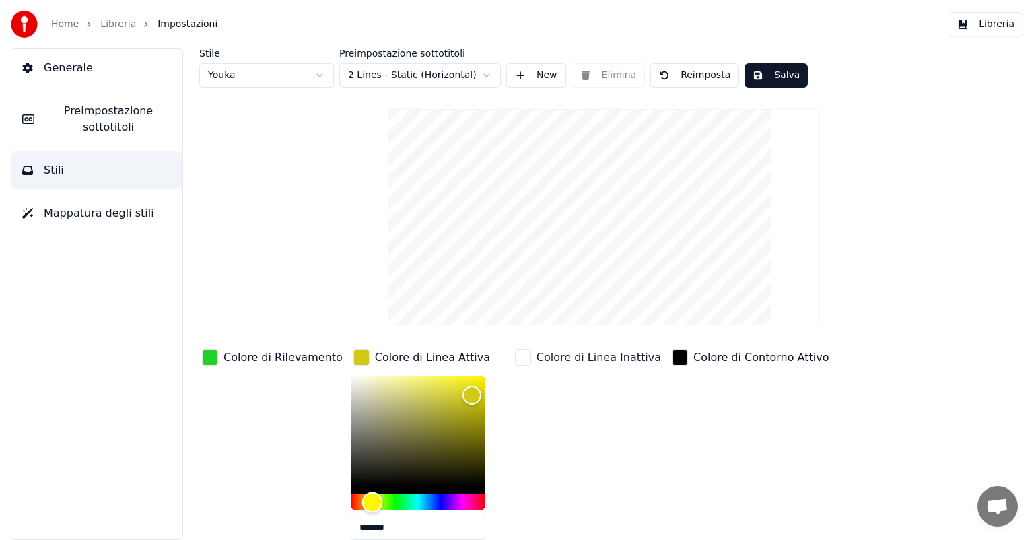
type input "*******"
drag, startPoint x: 466, startPoint y: 494, endPoint x: 355, endPoint y: 493, distance: 110.4
click at [359, 493] on div "Hue" at bounding box center [369, 501] width 21 height 21
click at [136, 124] on span "Preimpostazione sottotitoli" at bounding box center [108, 119] width 127 height 32
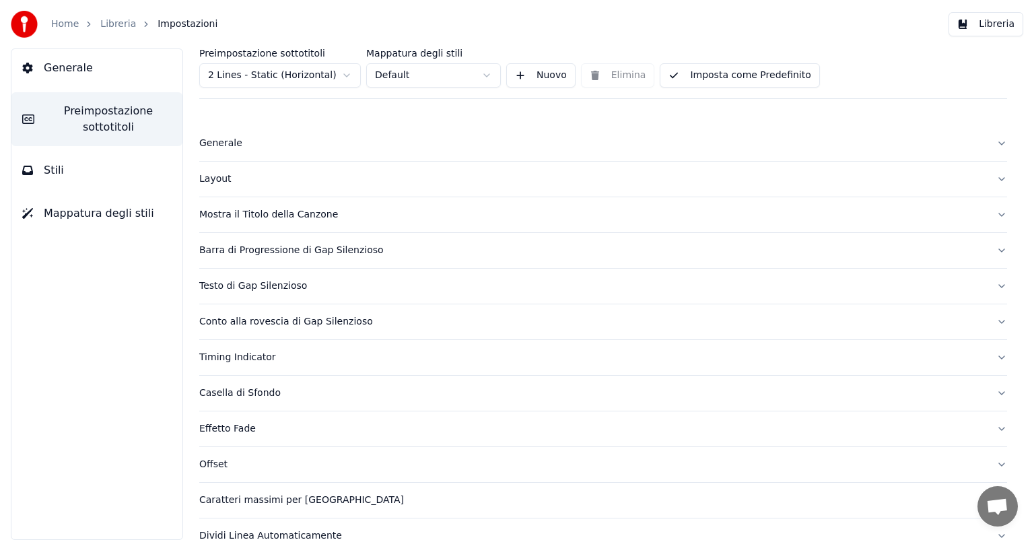
click at [85, 161] on button "Stili" at bounding box center [96, 170] width 171 height 38
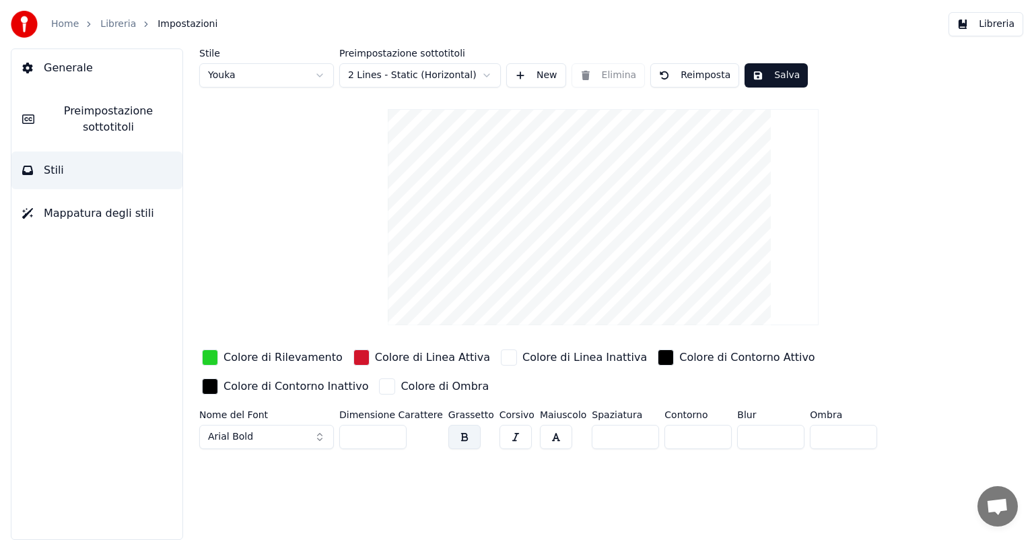
click at [353, 358] on div "button" at bounding box center [361, 357] width 16 height 16
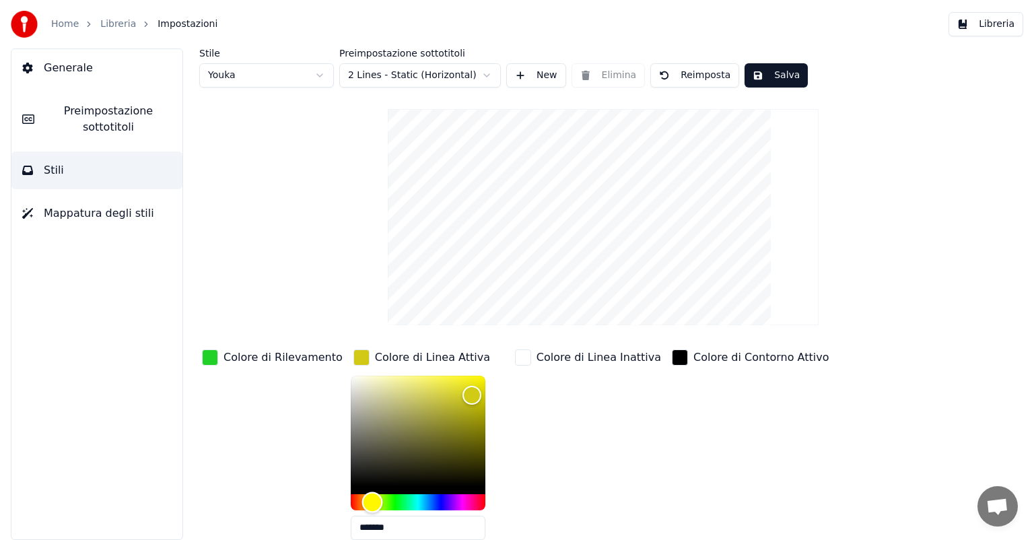
type input "*******"
drag, startPoint x: 473, startPoint y: 501, endPoint x: 357, endPoint y: 509, distance: 116.7
click at [360, 509] on div "Hue" at bounding box center [370, 501] width 21 height 21
click at [757, 79] on button "Salva" at bounding box center [776, 75] width 63 height 24
click at [88, 135] on span "Preimpostazione sottotitoli" at bounding box center [108, 119] width 127 height 32
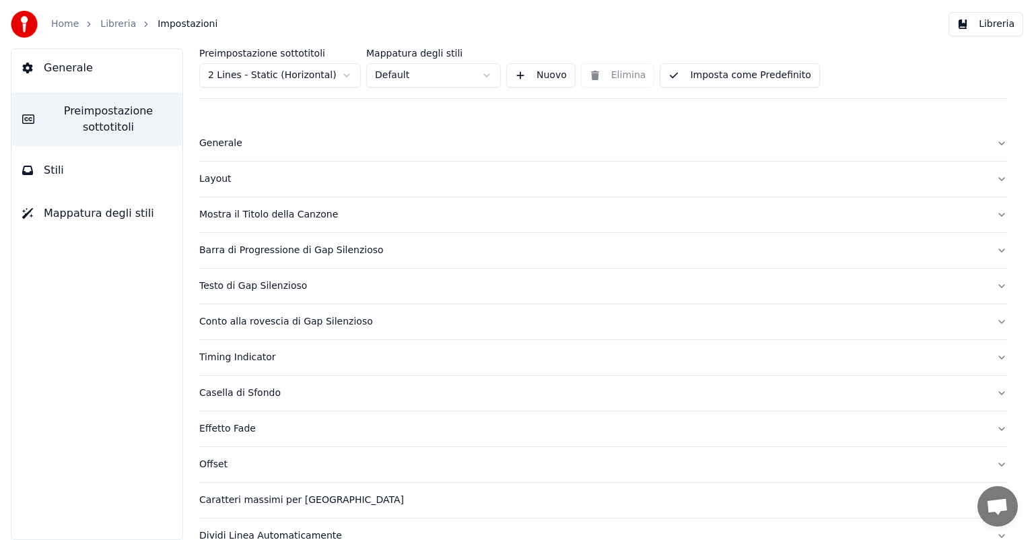
click at [240, 216] on div "Mostra il Titolo della Canzone" at bounding box center [592, 214] width 786 height 13
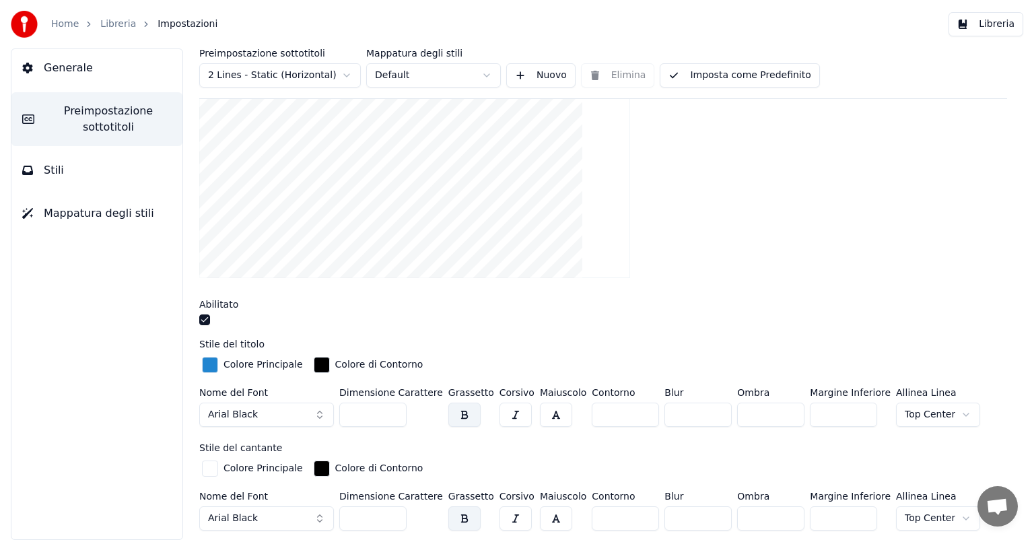
scroll to position [202, 0]
click at [206, 359] on div "button" at bounding box center [210, 363] width 16 height 16
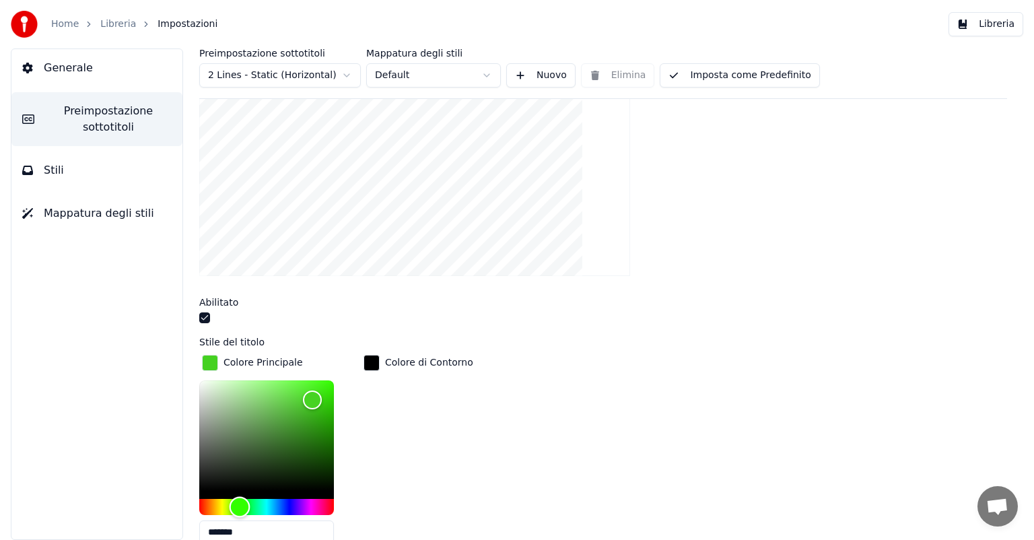
drag, startPoint x: 279, startPoint y: 506, endPoint x: 240, endPoint y: 507, distance: 39.1
click at [240, 507] on div "Hue" at bounding box center [240, 506] width 21 height 21
type input "*******"
drag, startPoint x: 312, startPoint y: 399, endPoint x: 314, endPoint y: 413, distance: 14.3
click at [314, 413] on div "Color" at bounding box center [314, 415] width 21 height 21
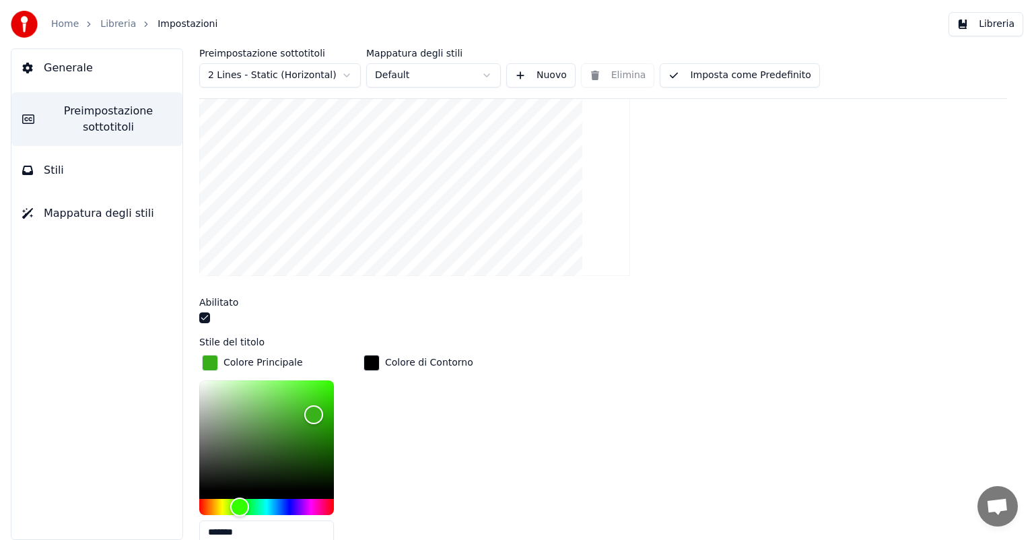
drag, startPoint x: 366, startPoint y: 366, endPoint x: 371, endPoint y: 392, distance: 26.7
click at [370, 390] on div "Colore di Contorno" at bounding box center [418, 453] width 115 height 203
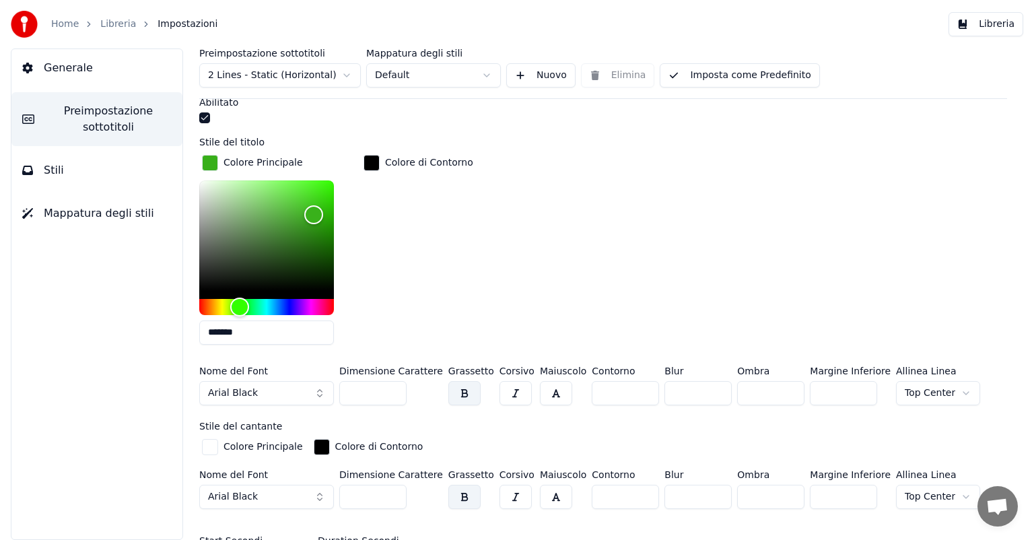
scroll to position [404, 0]
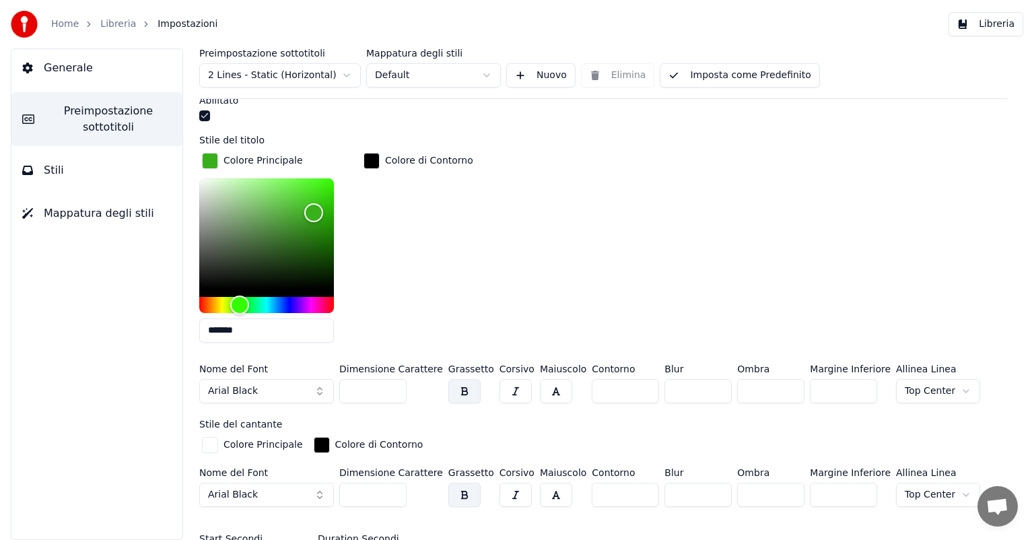
click at [215, 443] on div "button" at bounding box center [210, 445] width 16 height 16
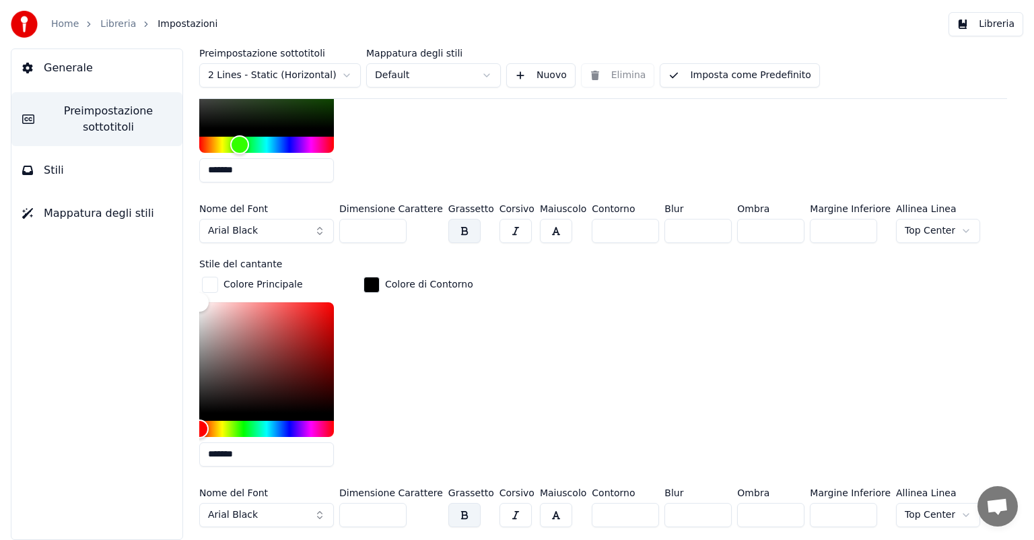
scroll to position [606, 0]
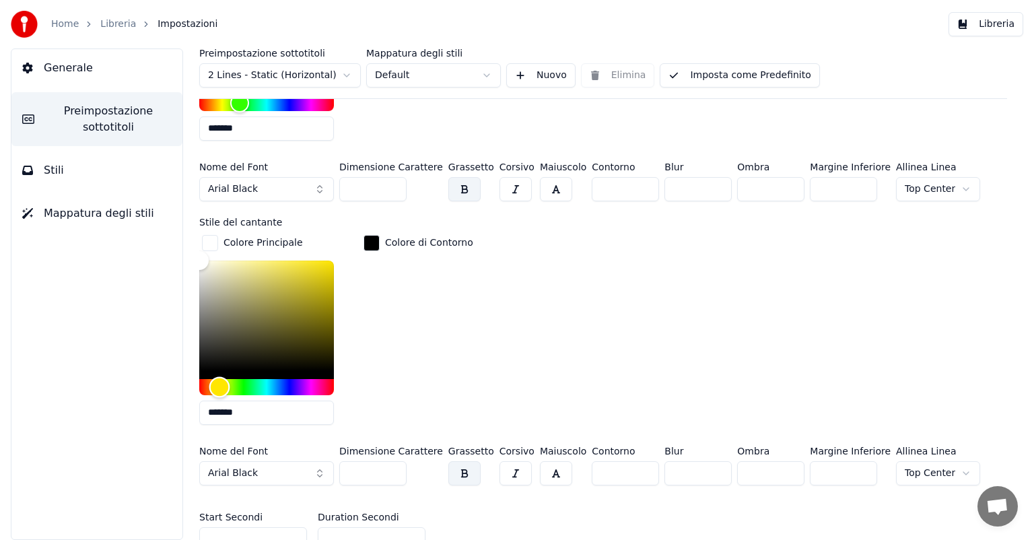
drag, startPoint x: 206, startPoint y: 388, endPoint x: 219, endPoint y: 388, distance: 13.5
click at [219, 388] on div "Hue" at bounding box center [219, 386] width 21 height 21
type input "*******"
drag, startPoint x: 203, startPoint y: 263, endPoint x: 318, endPoint y: 272, distance: 115.5
click at [318, 272] on div "Color" at bounding box center [318, 275] width 21 height 21
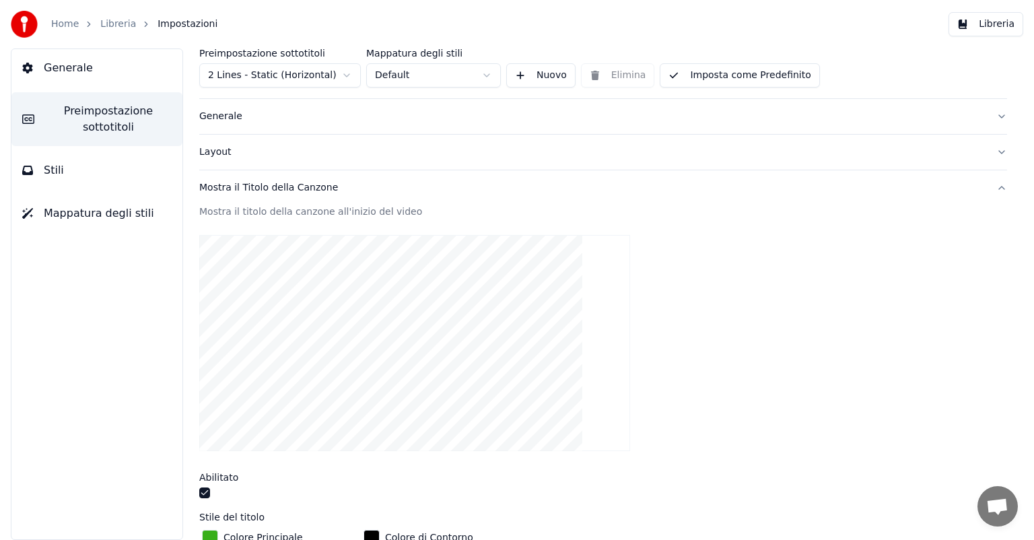
scroll to position [0, 0]
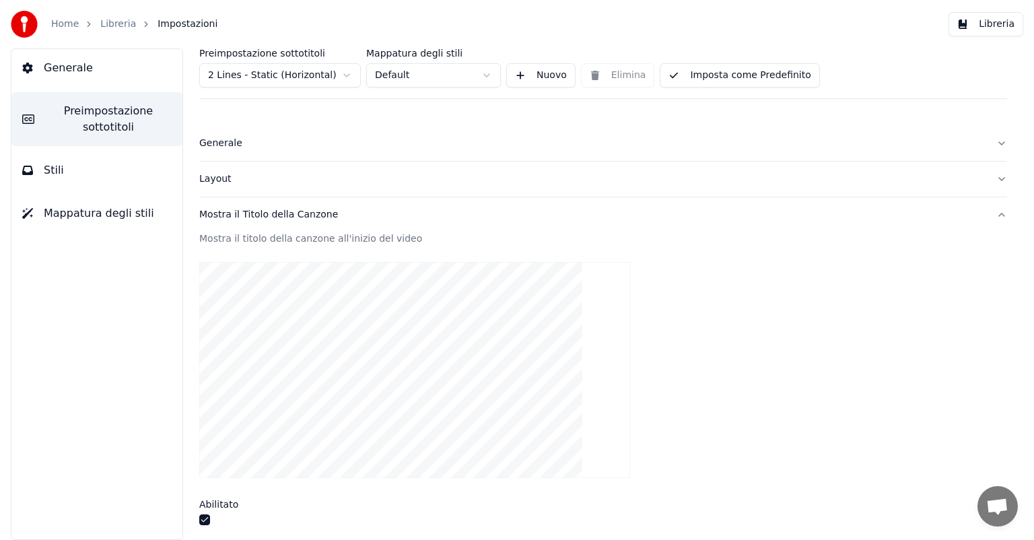
click at [58, 175] on span "Stili" at bounding box center [54, 170] width 20 height 16
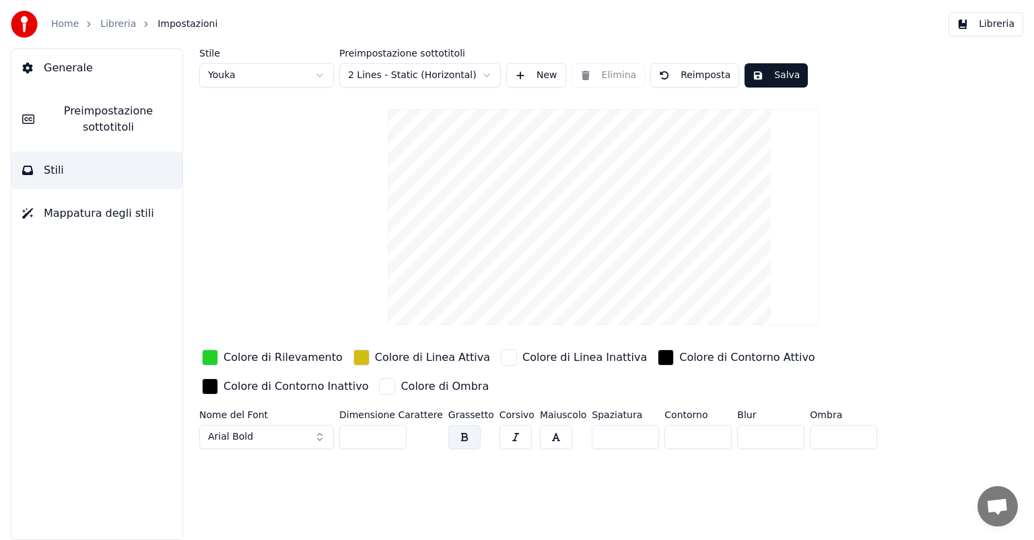
click at [755, 77] on button "Salva" at bounding box center [776, 75] width 63 height 24
click at [784, 81] on button "Salva" at bounding box center [776, 75] width 63 height 24
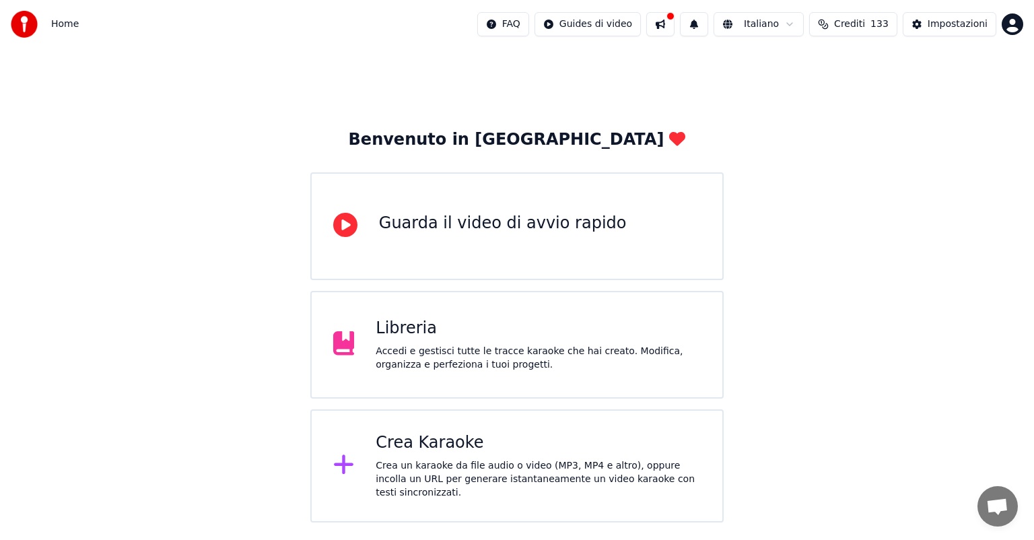
click at [434, 454] on div "Crea Karaoke" at bounding box center [538, 443] width 325 height 22
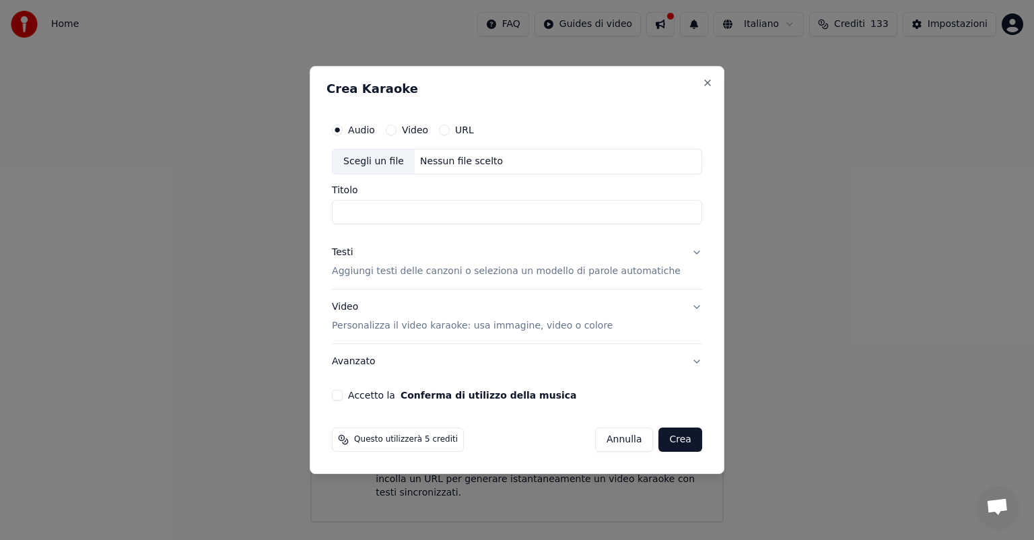
click at [382, 162] on div "Scegli un file" at bounding box center [374, 161] width 82 height 24
type input "**********"
click at [353, 257] on div "Testi" at bounding box center [342, 252] width 21 height 13
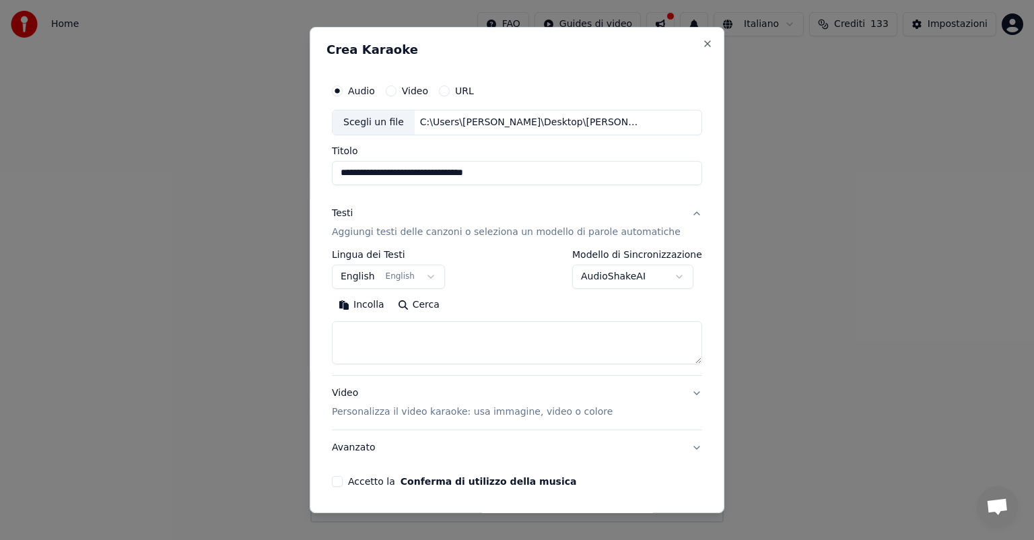
click at [374, 304] on button "Incolla" at bounding box center [361, 305] width 59 height 22
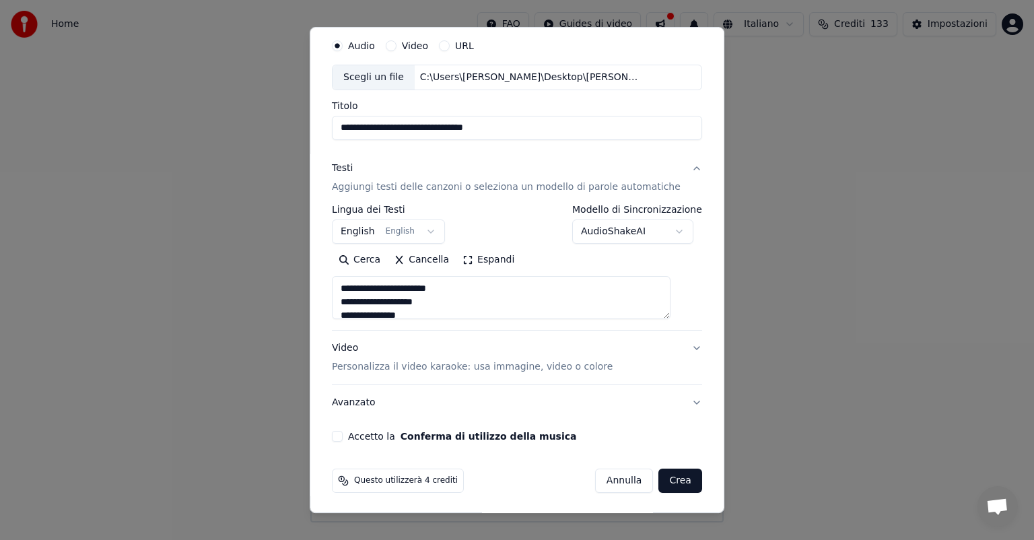
scroll to position [46, 0]
click at [355, 436] on div "Accetto la Conferma di utilizzo della musica" at bounding box center [517, 435] width 370 height 11
click at [358, 350] on div "Video Personalizza il video karaoke: usa immagine, video o colore" at bounding box center [472, 357] width 281 height 32
type textarea "**********"
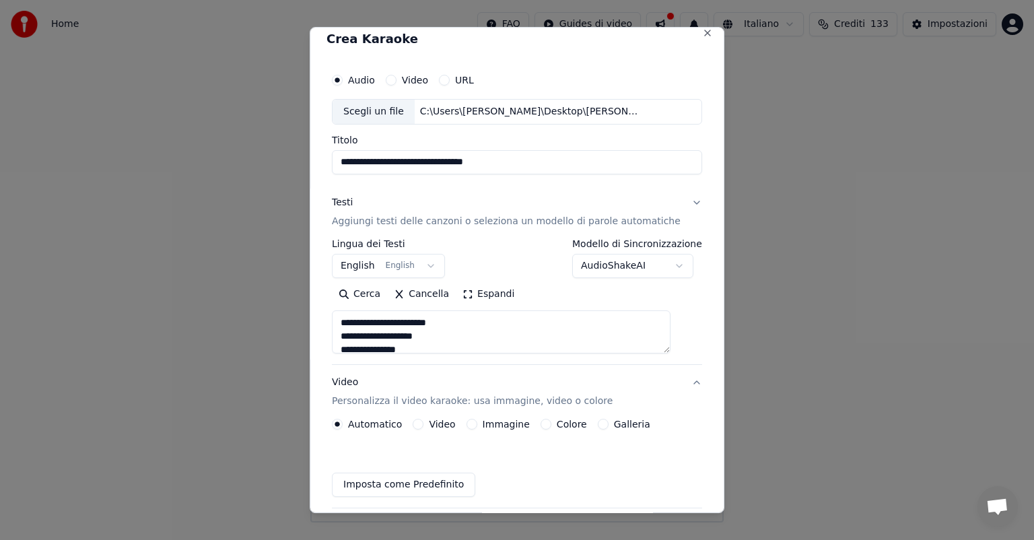
scroll to position [10, 0]
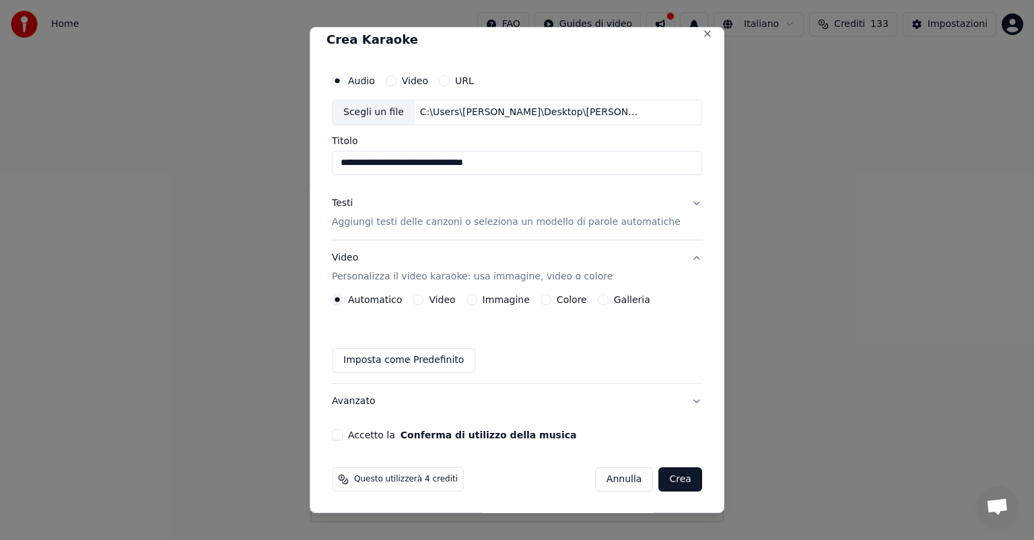
click at [477, 302] on button "Immagine" at bounding box center [472, 299] width 11 height 11
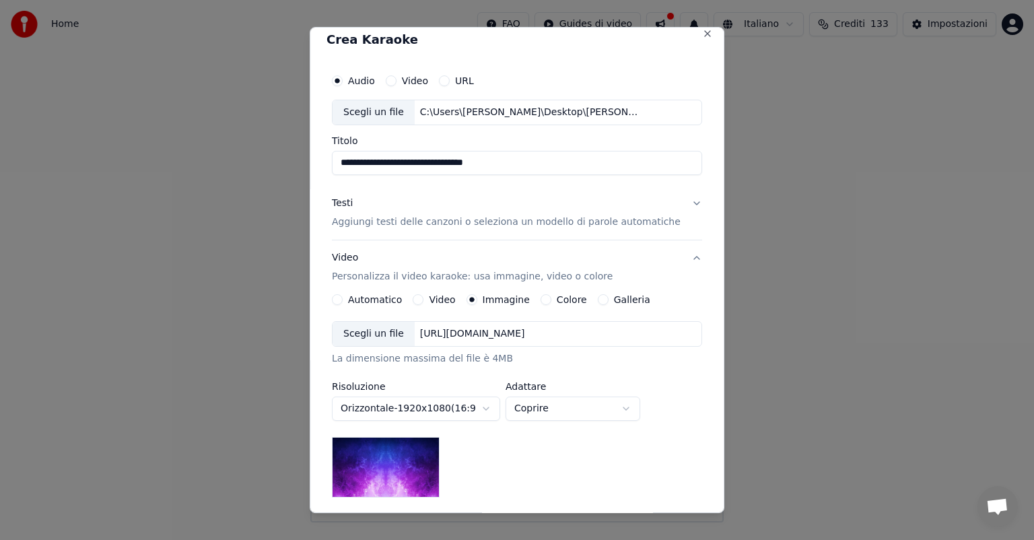
click at [374, 339] on div "Scegli un file" at bounding box center [374, 334] width 82 height 24
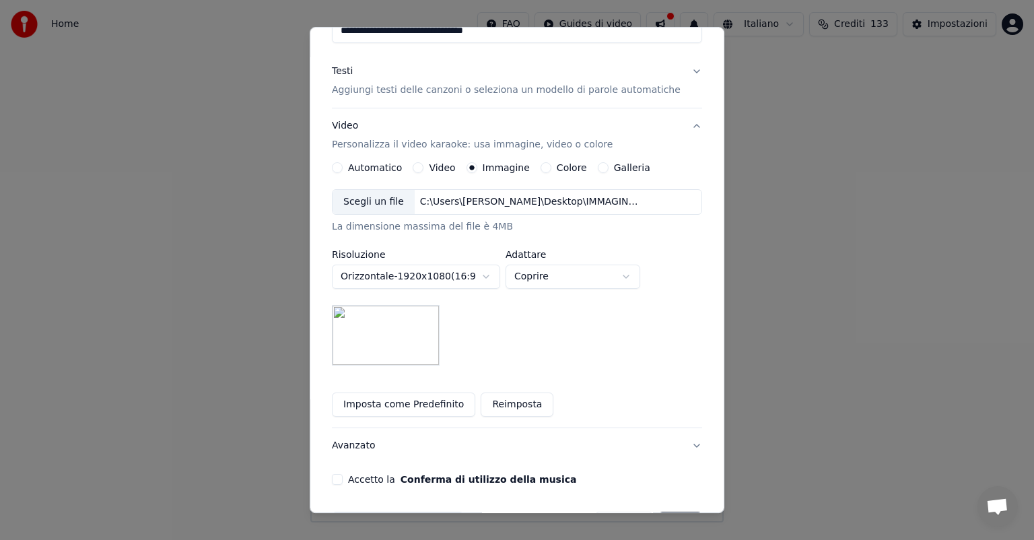
scroll to position [186, 0]
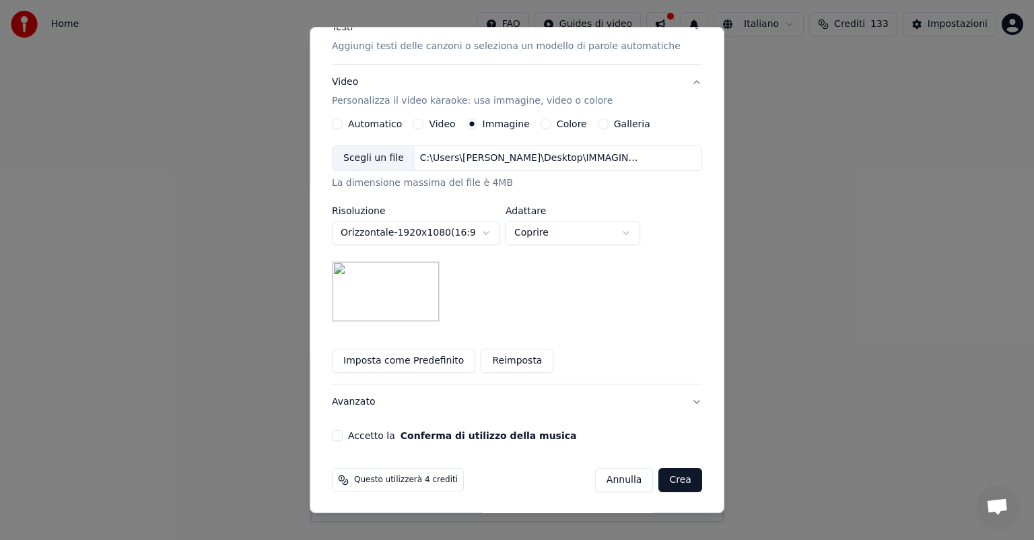
click at [343, 434] on button "Accetto la Conferma di utilizzo della musica" at bounding box center [337, 435] width 11 height 11
click at [432, 365] on button "Imposta come Predefinito" at bounding box center [403, 361] width 143 height 24
click at [667, 479] on button "Crea" at bounding box center [680, 480] width 43 height 24
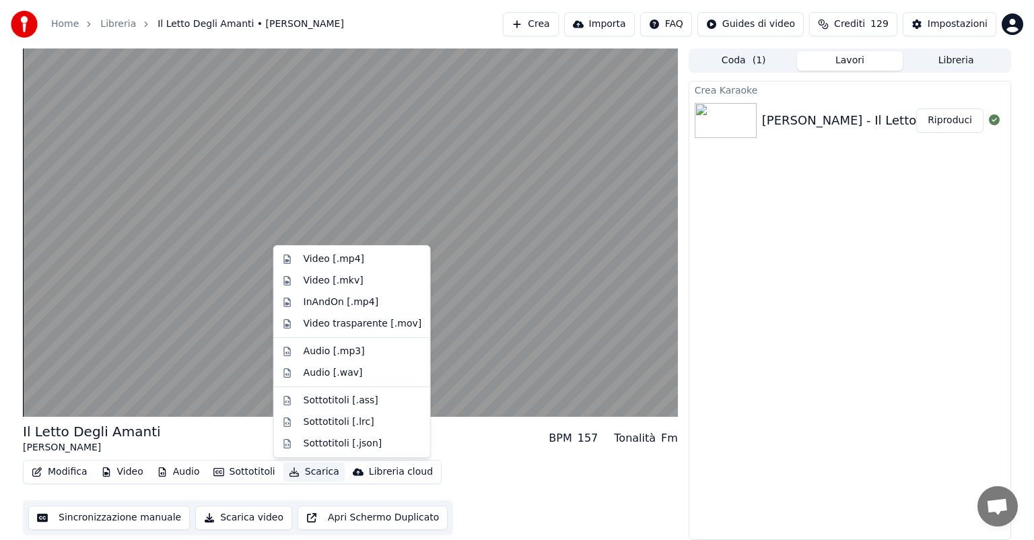
click at [306, 476] on button "Scarica" at bounding box center [313, 472] width 61 height 19
click at [333, 261] on div "Video [.mp4]" at bounding box center [334, 258] width 61 height 13
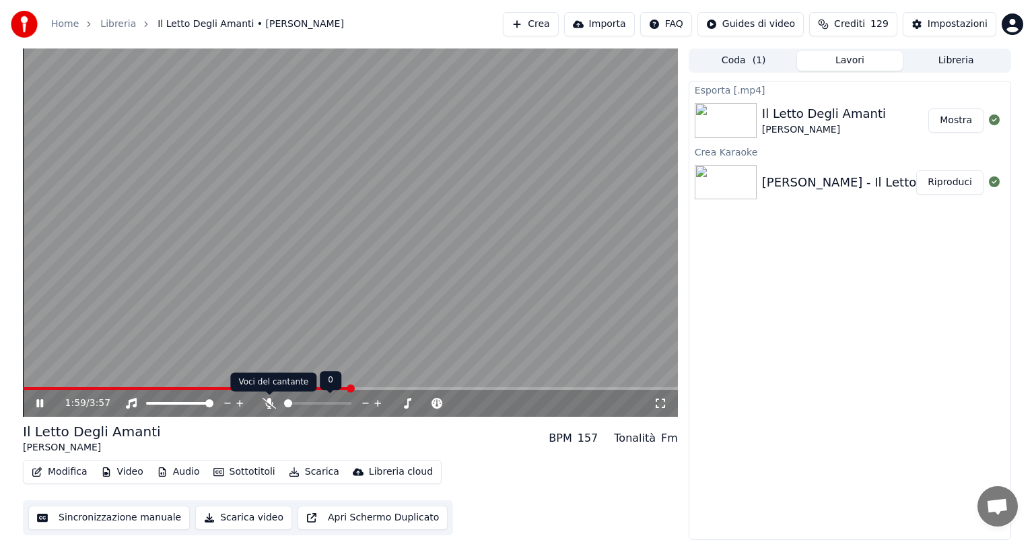
click at [272, 407] on icon at bounding box center [269, 403] width 13 height 11
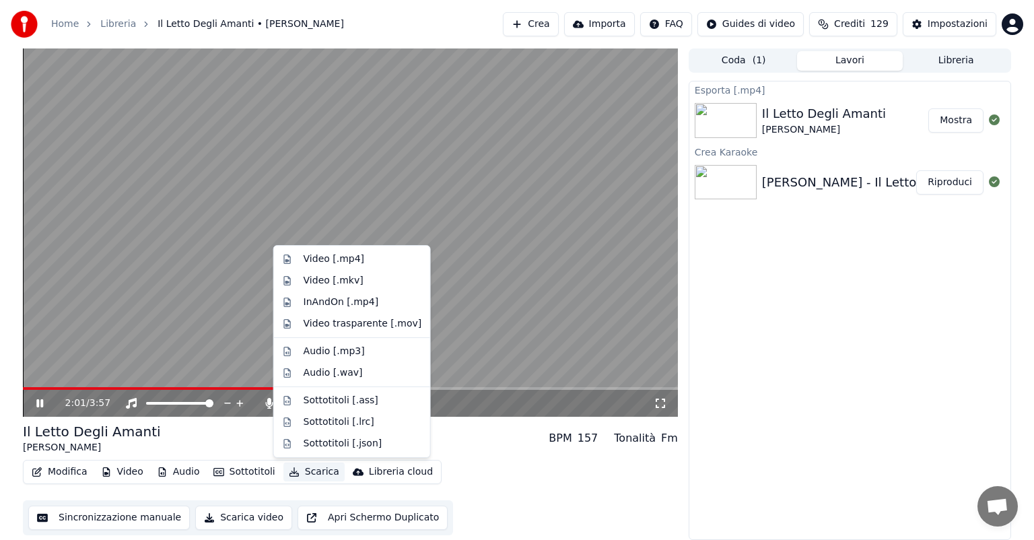
click at [302, 475] on button "Scarica" at bounding box center [313, 472] width 61 height 19
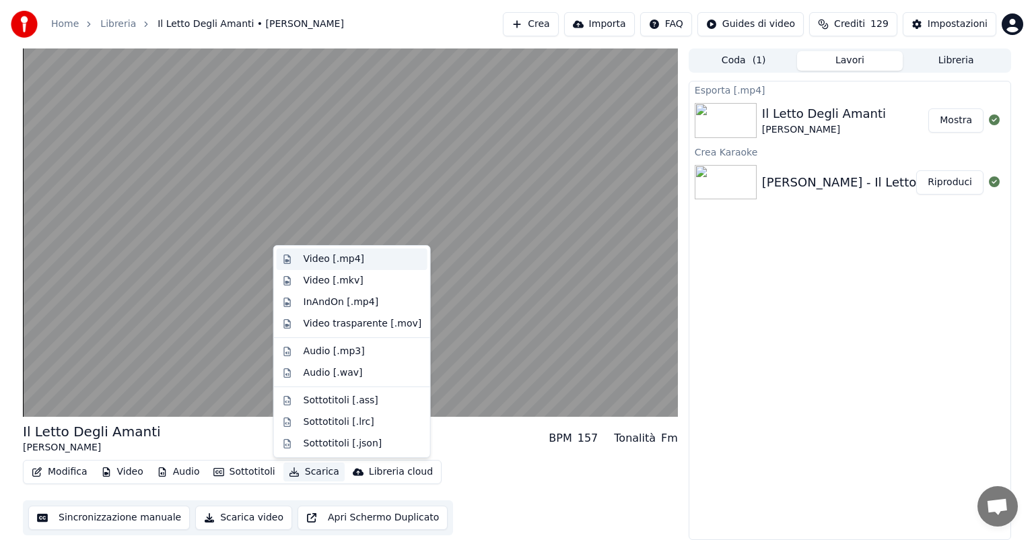
click at [320, 254] on div "Video [.mp4]" at bounding box center [334, 258] width 61 height 13
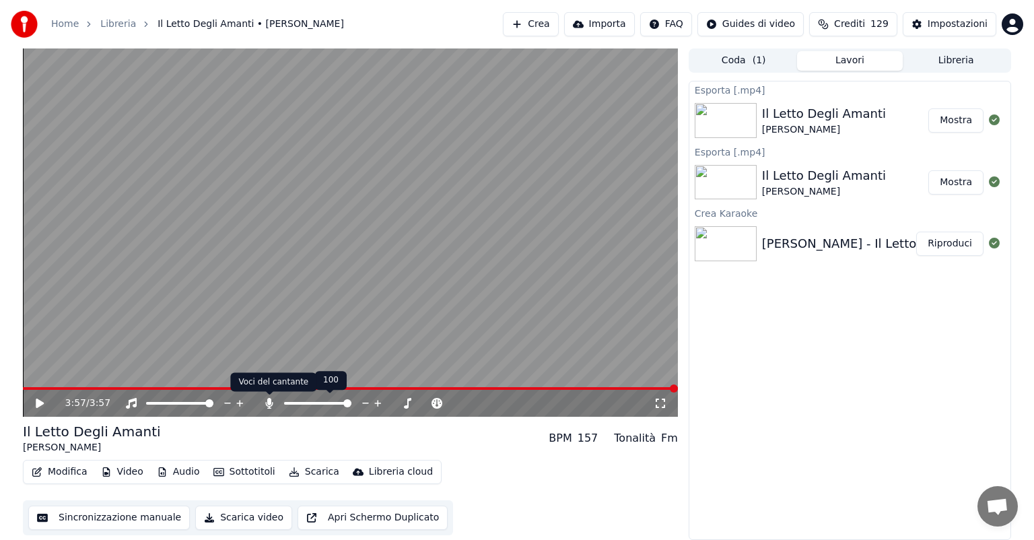
click at [271, 404] on icon at bounding box center [269, 403] width 13 height 11
click at [310, 471] on button "Scarica" at bounding box center [313, 472] width 61 height 19
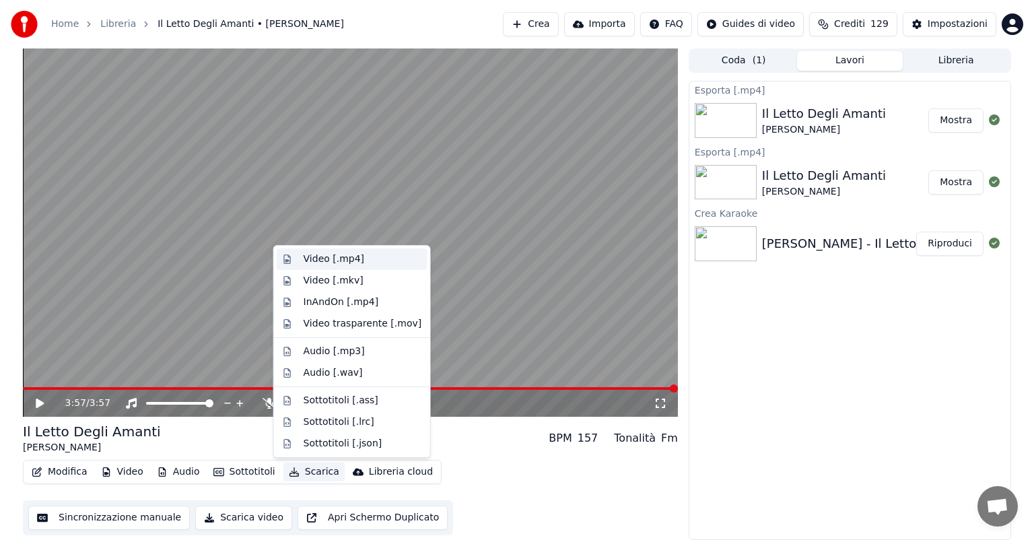
click at [325, 259] on div "Video [.mp4]" at bounding box center [334, 258] width 61 height 13
